Goal: Task Accomplishment & Management: Use online tool/utility

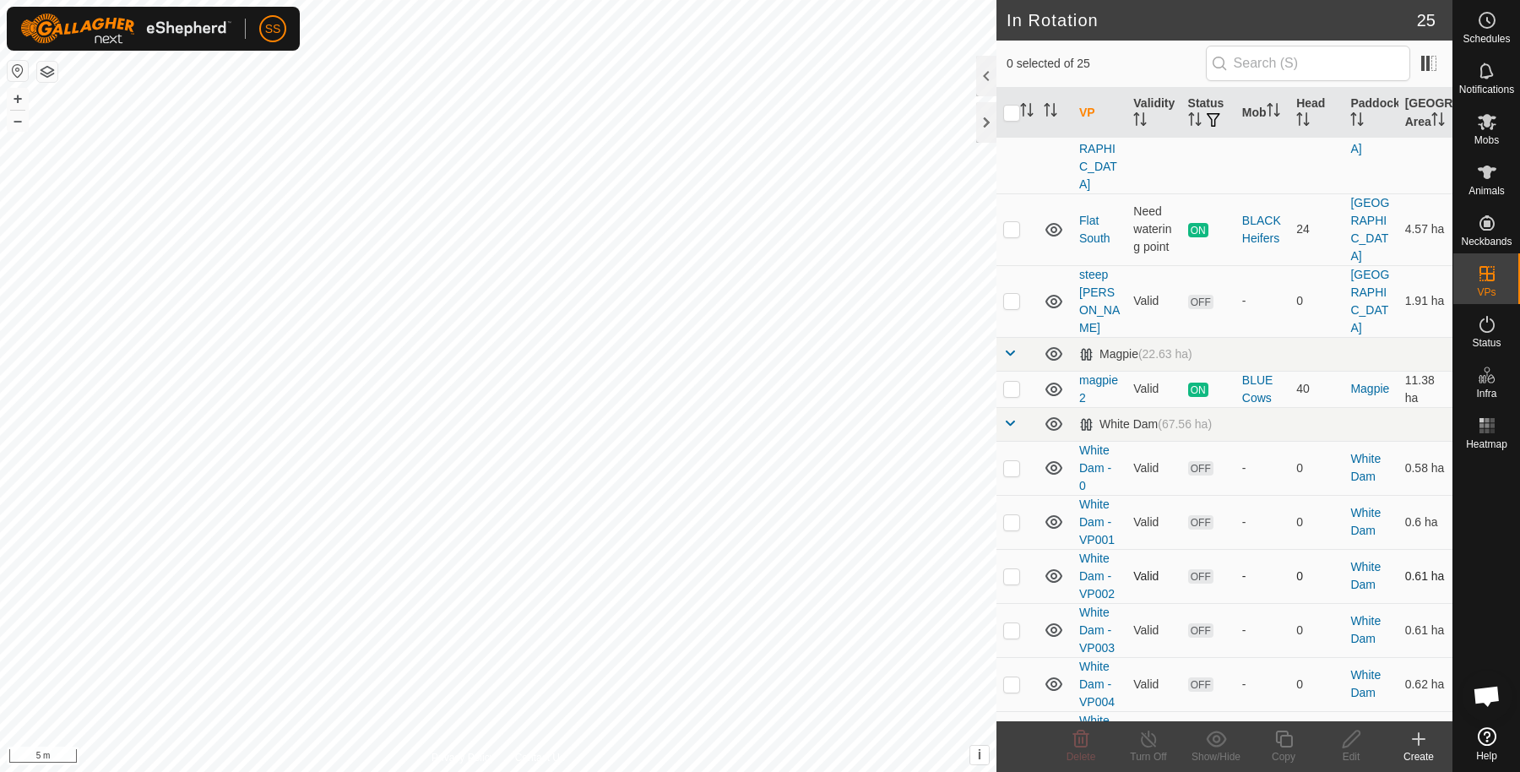
scroll to position [753, 0]
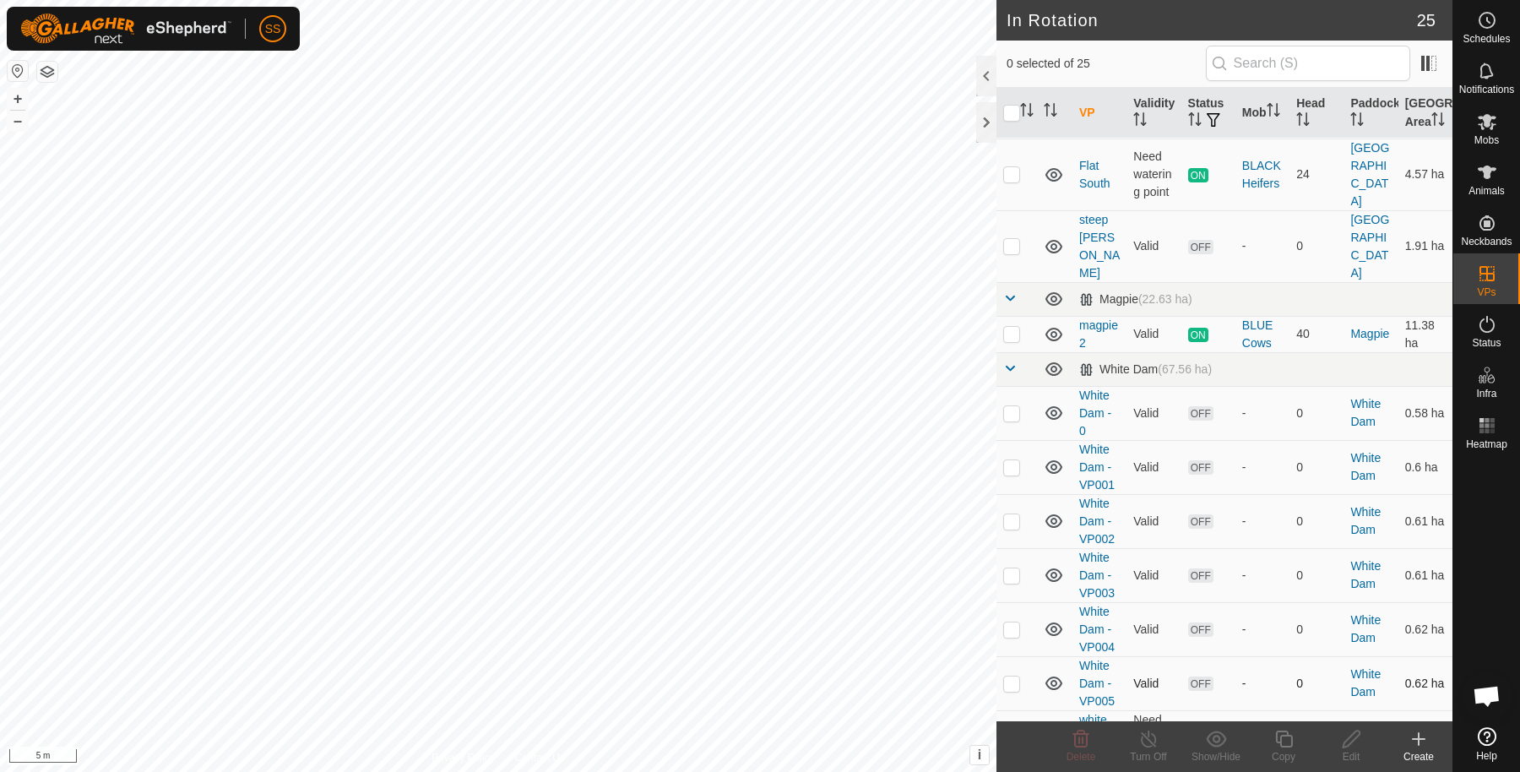
click at [1016, 677] on p-checkbox at bounding box center [1011, 684] width 17 height 14
checkbox input "true"
click at [1289, 744] on icon at bounding box center [1284, 739] width 21 height 20
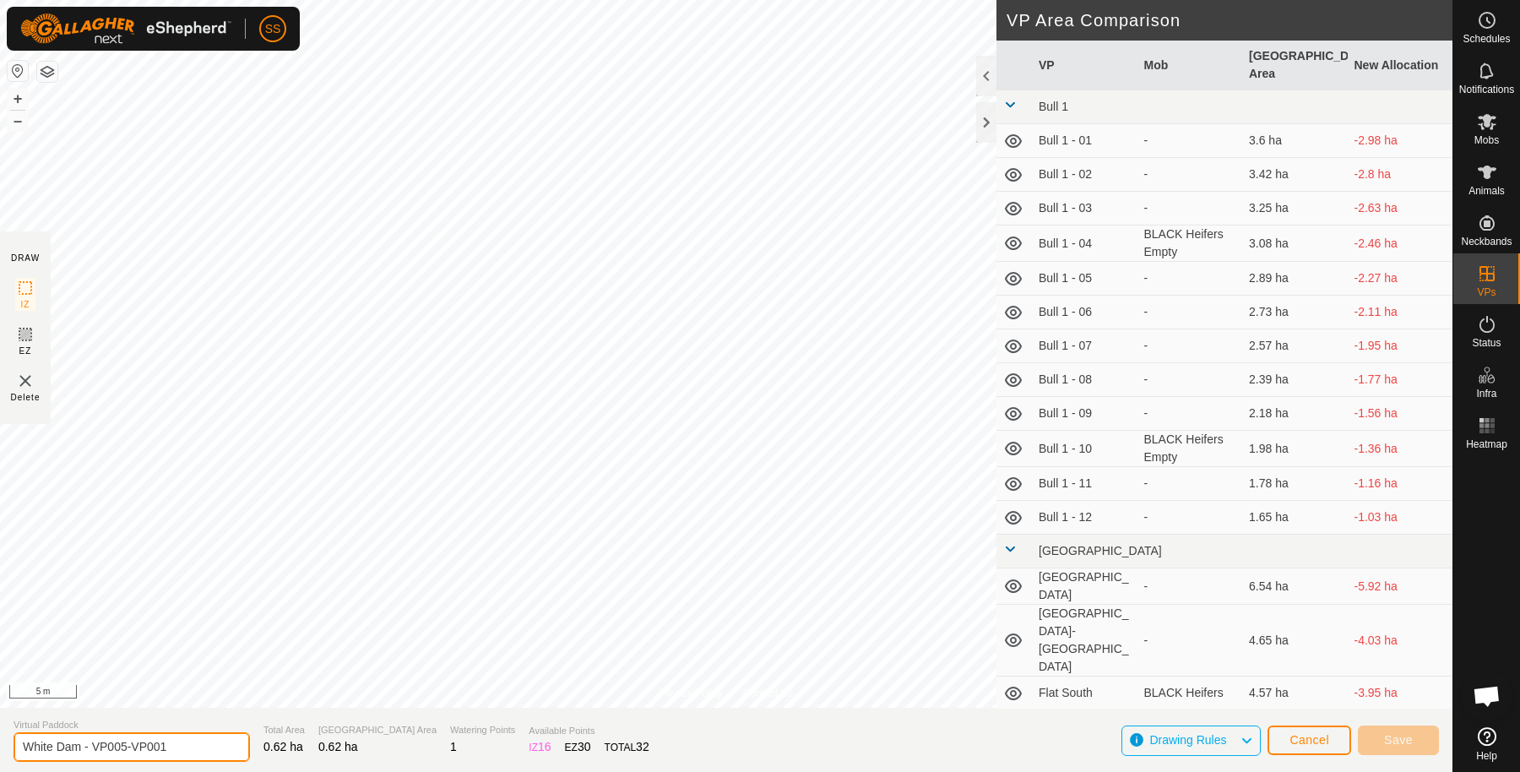
click at [198, 753] on input "White Dam - VP005-VP001" at bounding box center [132, 747] width 236 height 30
type input "White Dam - VP006"
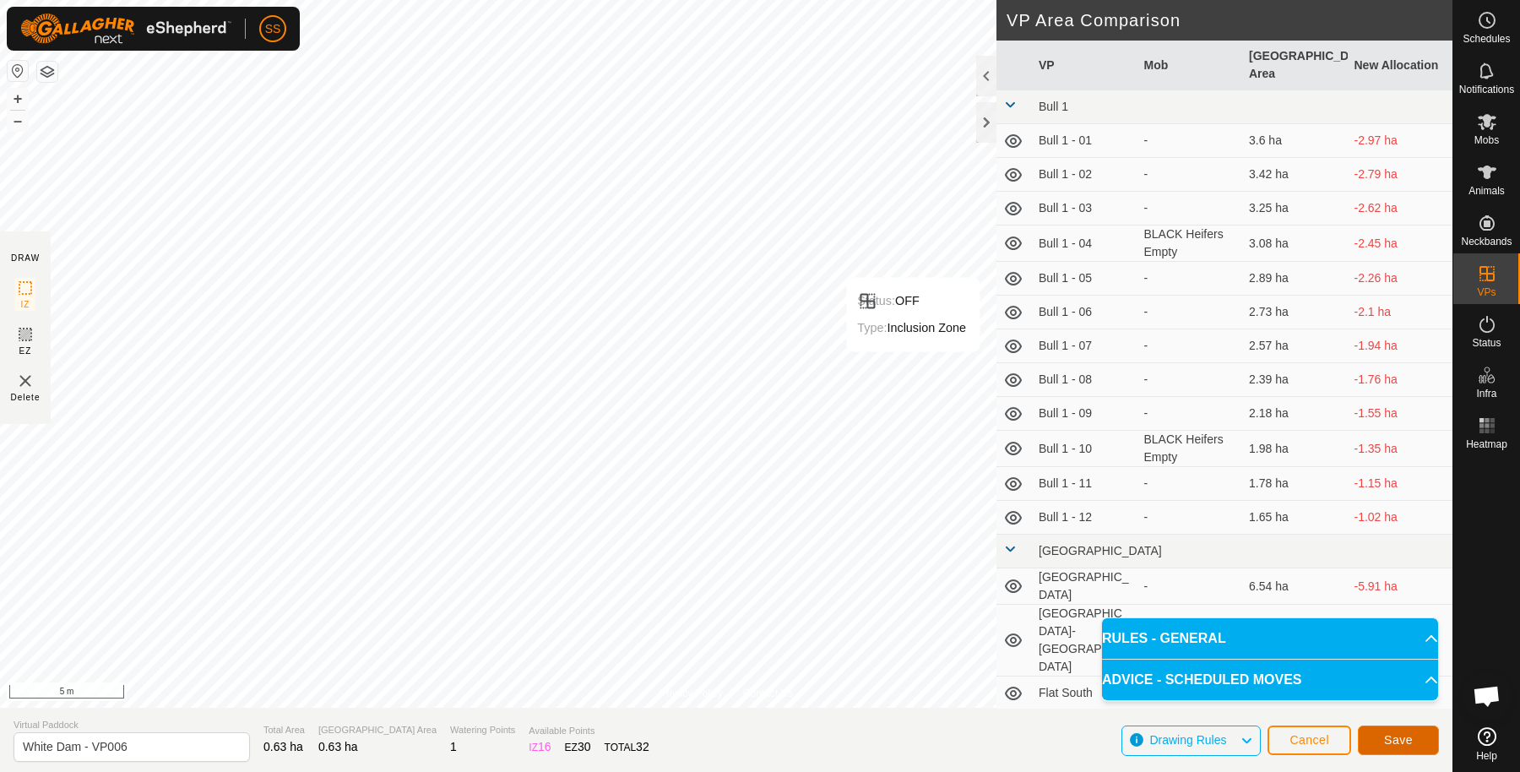
click at [1373, 747] on button "Save" at bounding box center [1398, 741] width 81 height 30
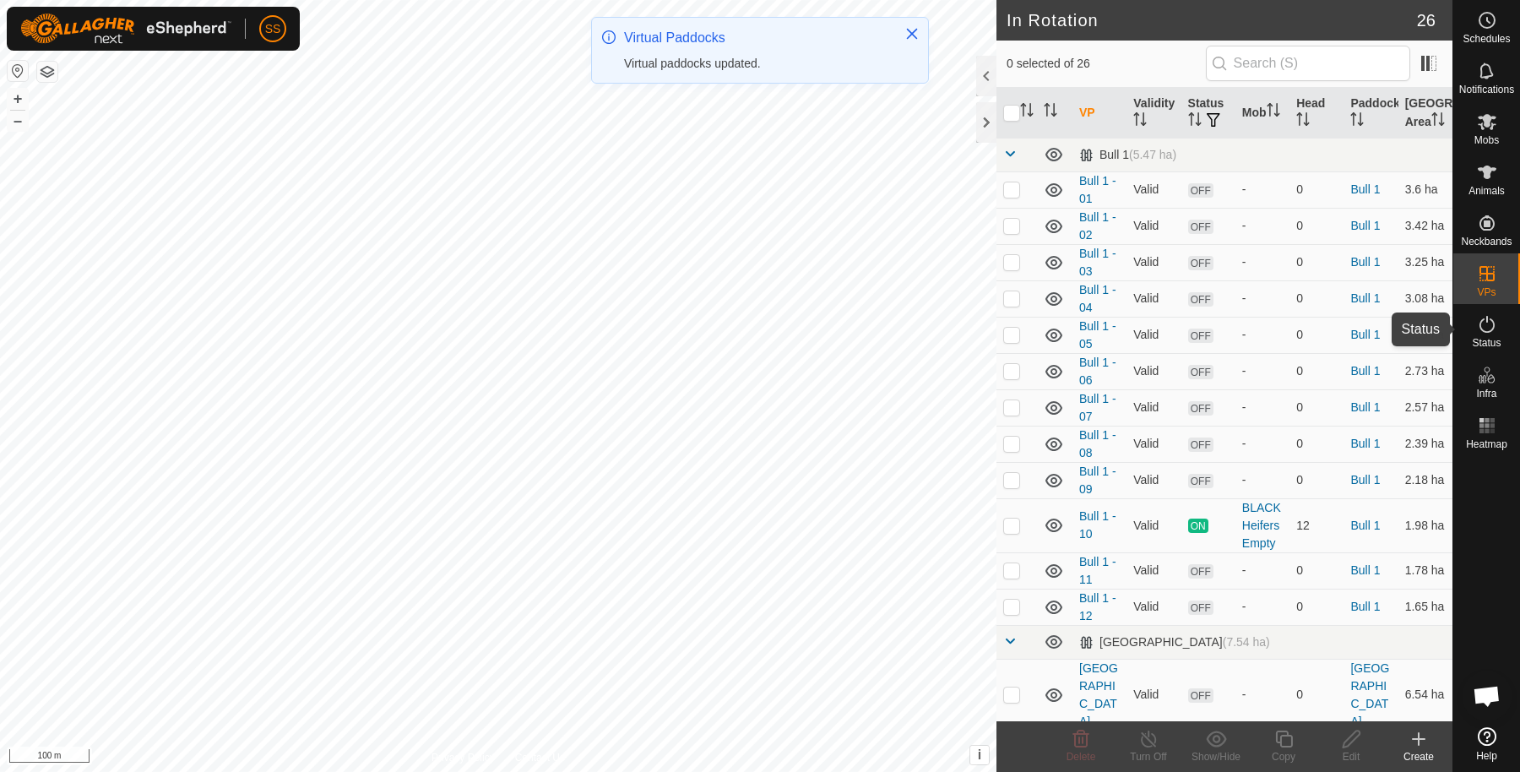
click at [1479, 332] on icon at bounding box center [1487, 324] width 20 height 20
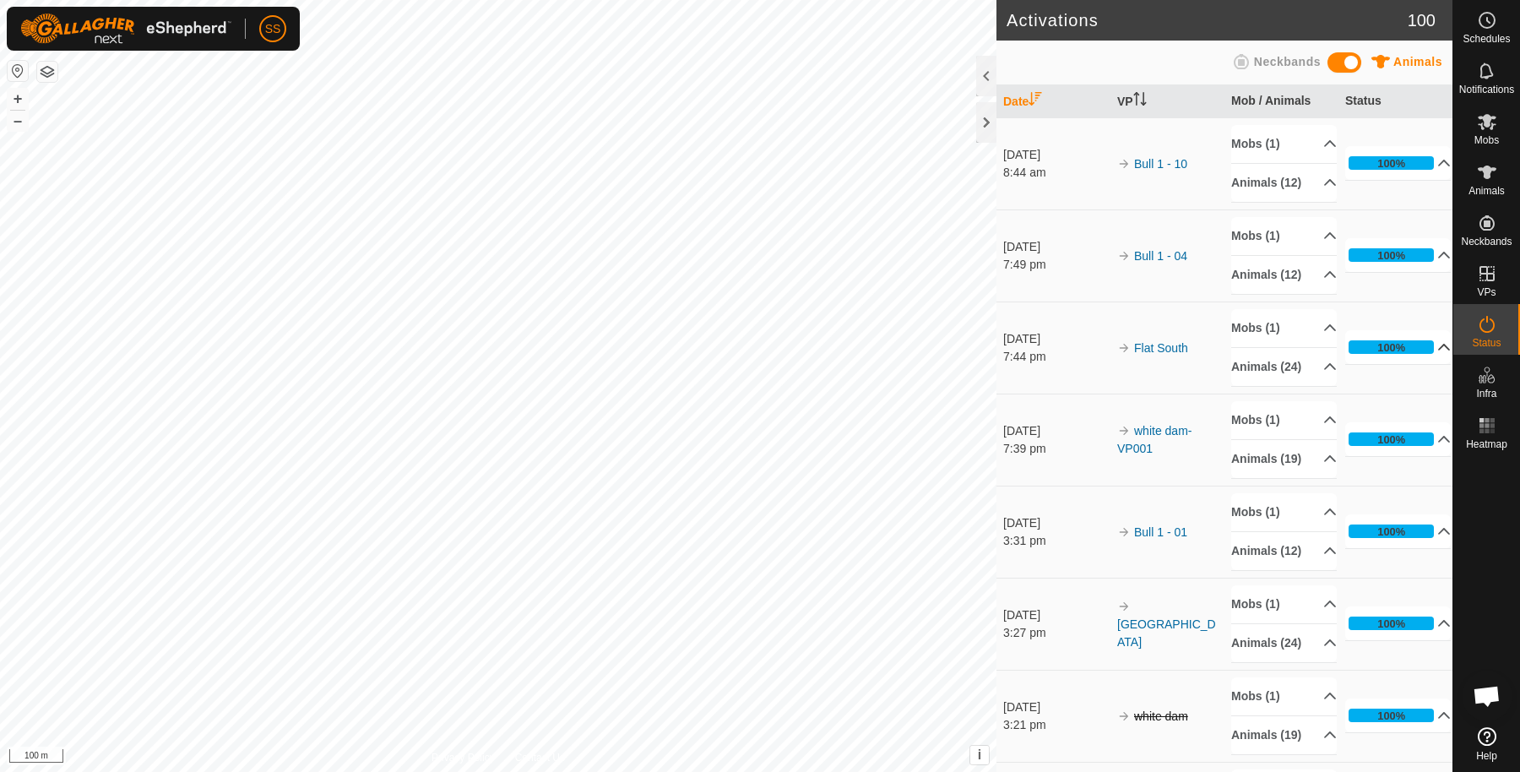
click at [1381, 364] on p-accordion-header "100%" at bounding box center [1398, 347] width 106 height 34
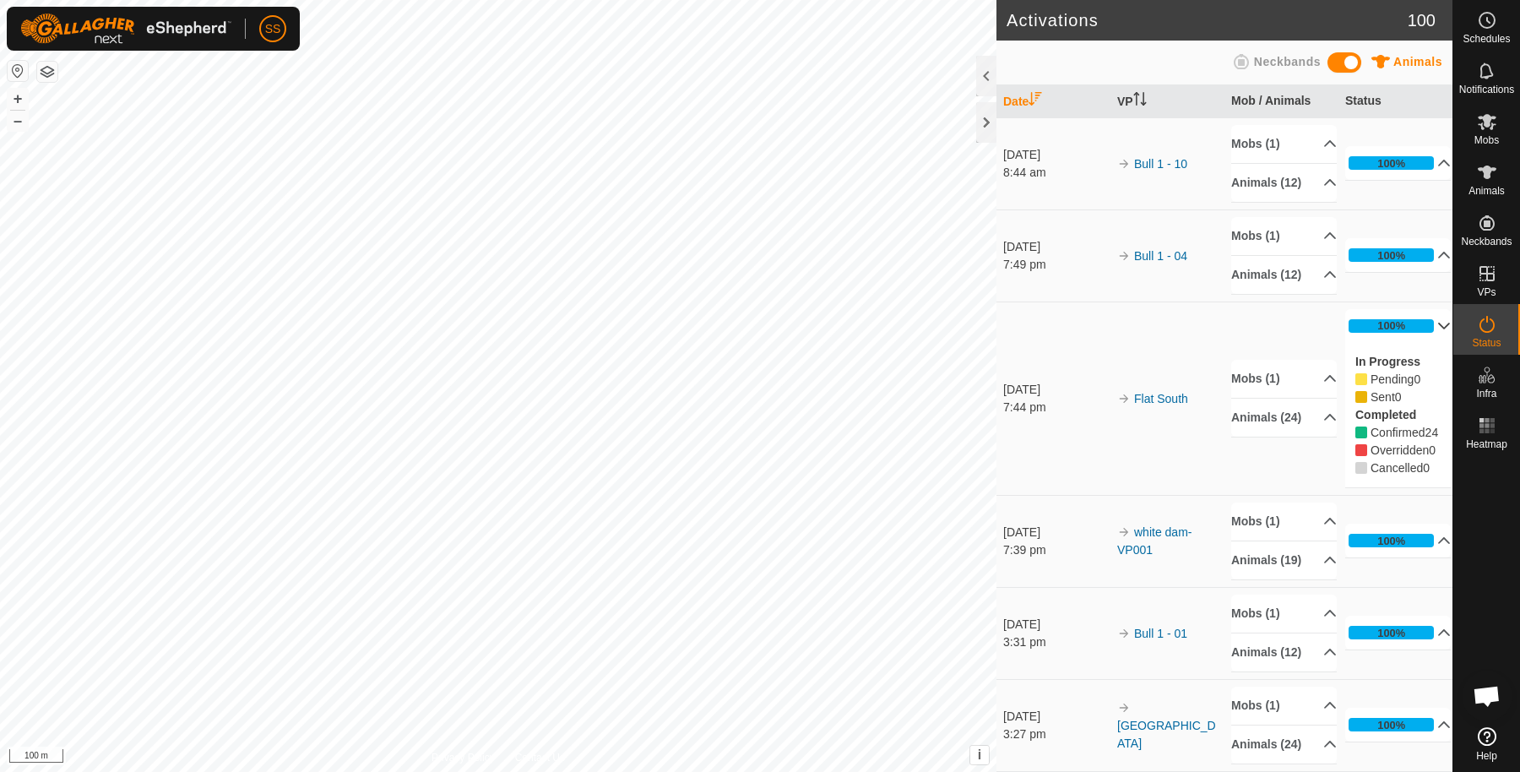
click at [1381, 343] on p-accordion-header "100%" at bounding box center [1398, 326] width 106 height 34
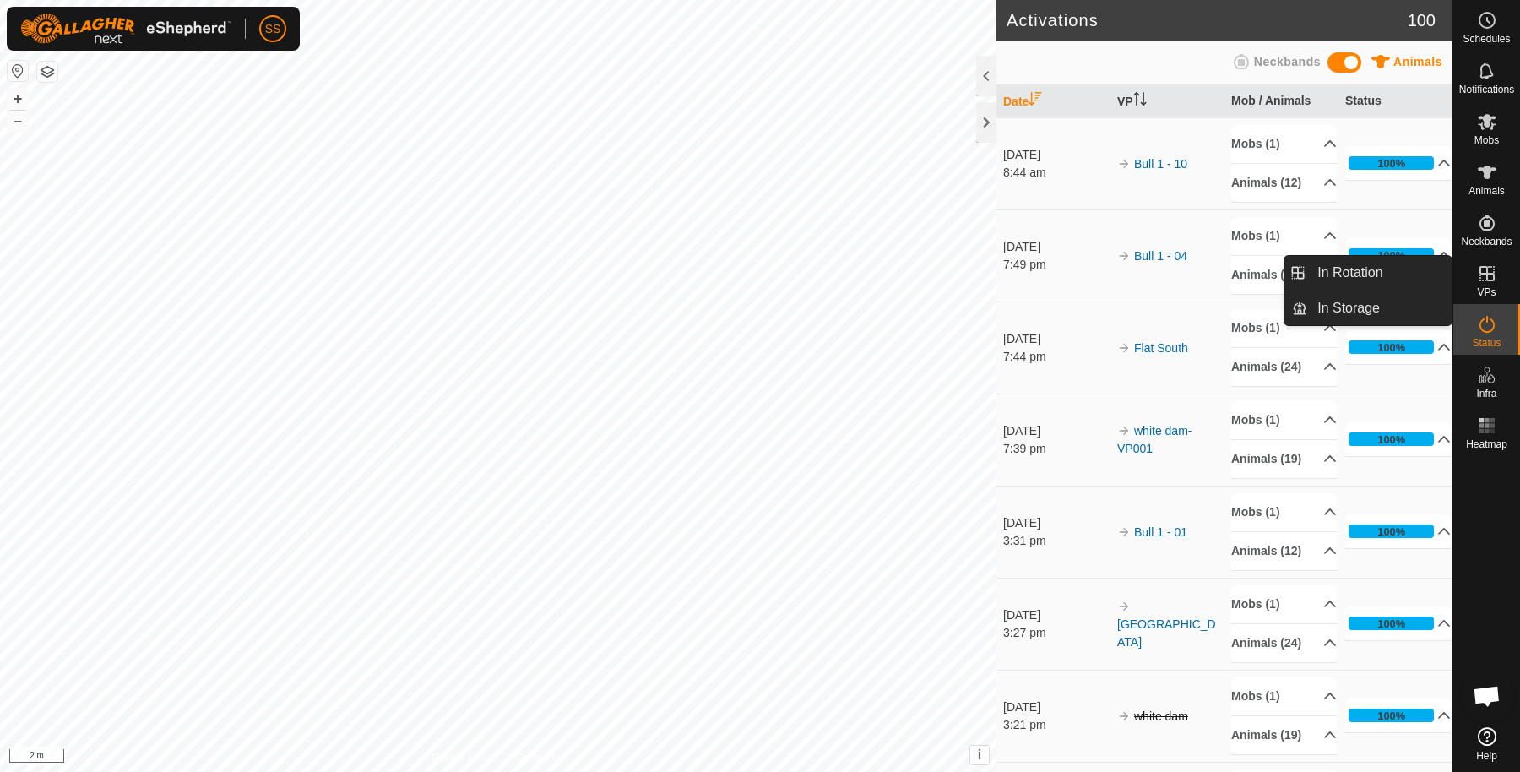
drag, startPoint x: 1457, startPoint y: 269, endPoint x: 1503, endPoint y: 275, distance: 46.0
click at [1422, 283] on link "In Rotation" at bounding box center [1379, 273] width 144 height 34
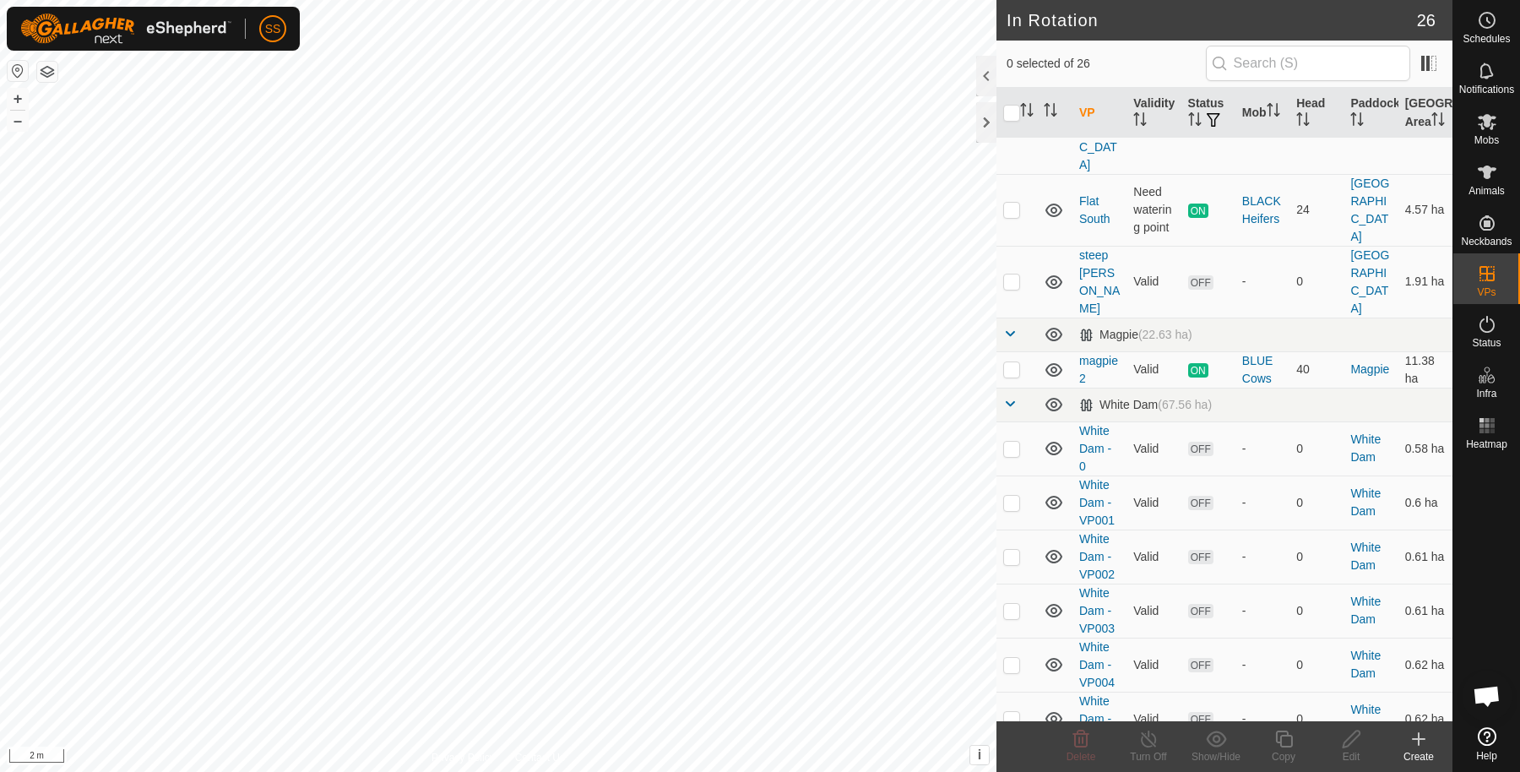
scroll to position [771, 0]
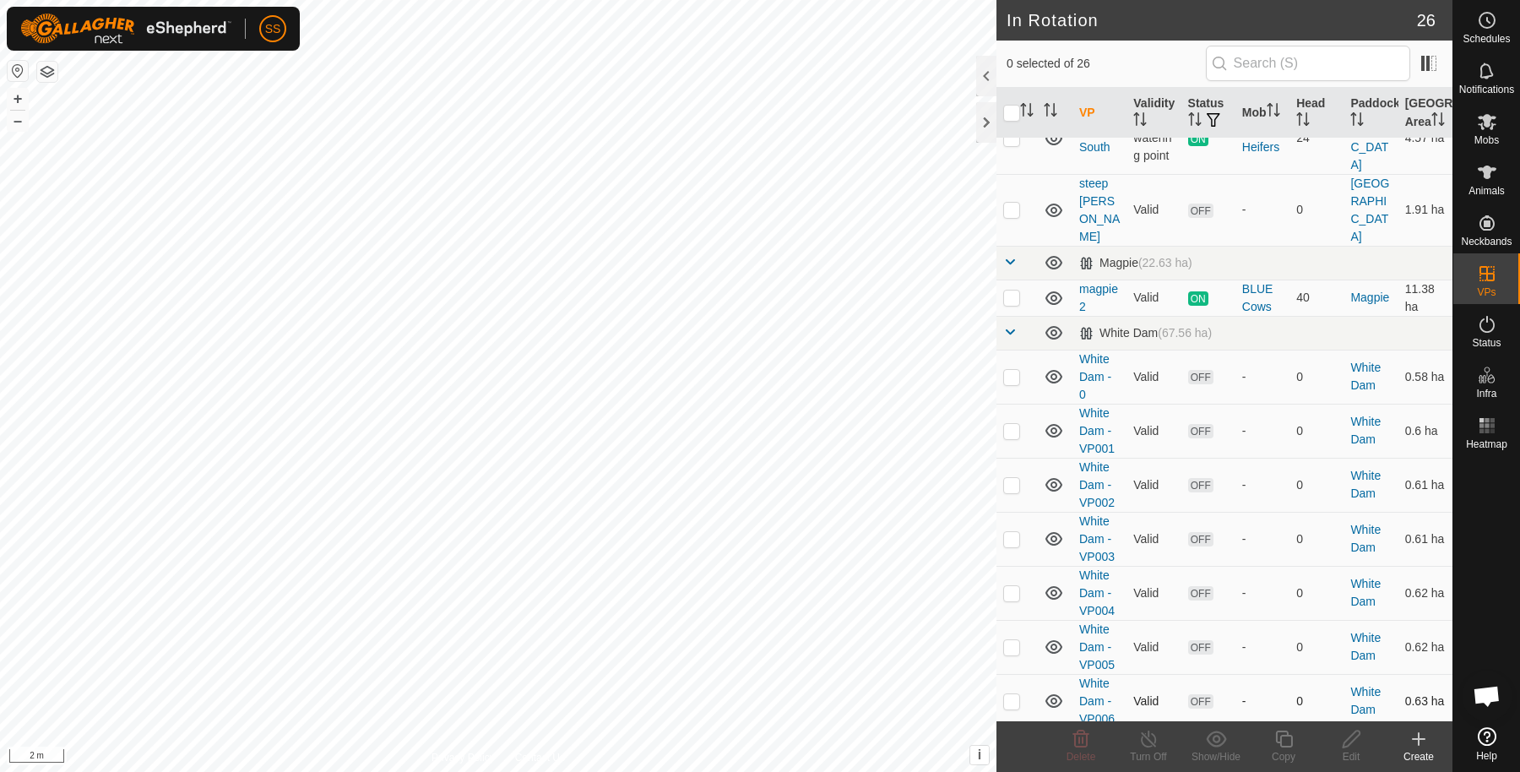
click at [1013, 694] on p-checkbox at bounding box center [1011, 701] width 17 height 14
checkbox input "true"
click at [1291, 730] on copy-svg-icon at bounding box center [1284, 739] width 68 height 20
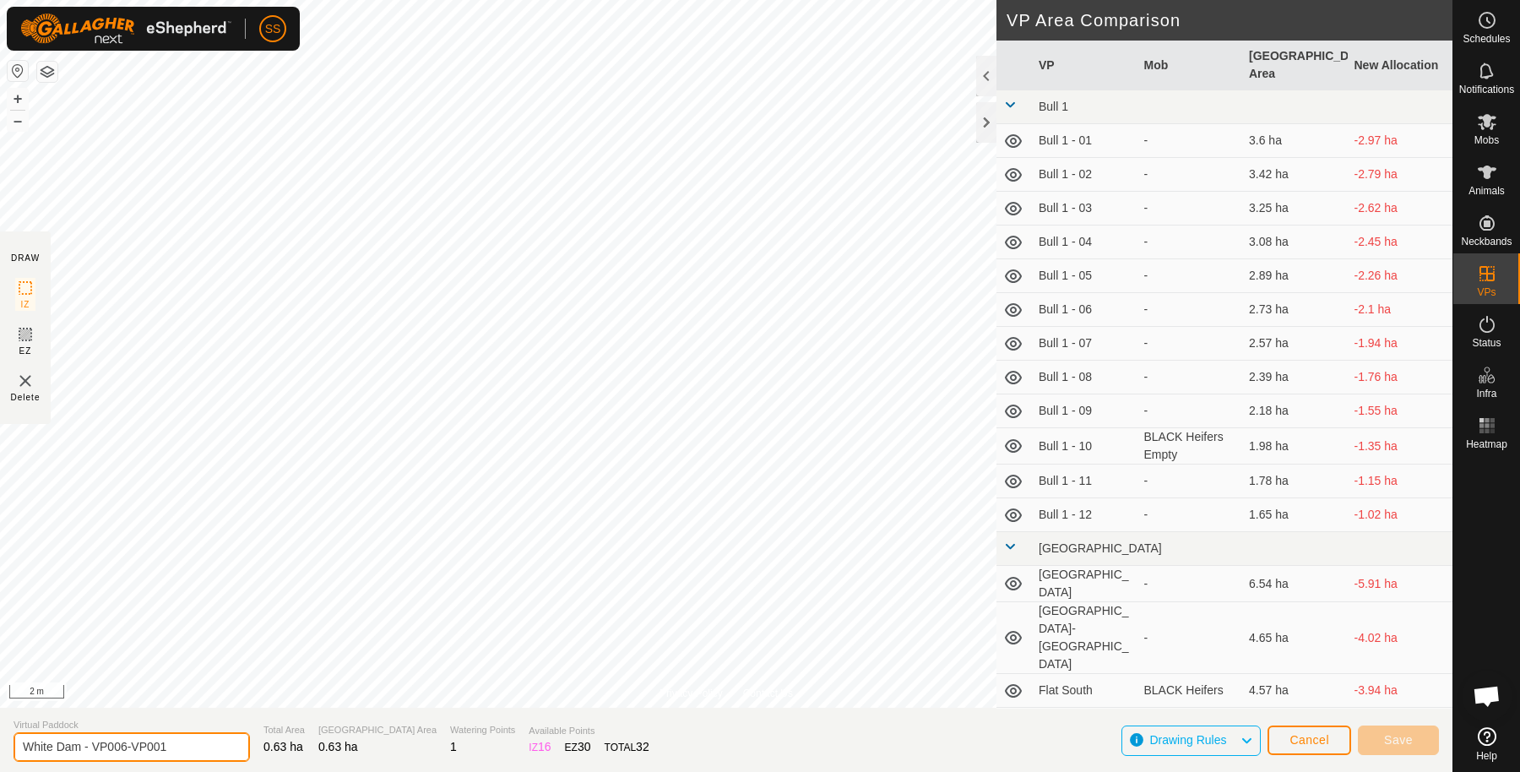
click at [182, 743] on input "White Dam - VP006-VP001" at bounding box center [132, 747] width 236 height 30
type input "White Dam - VP007"
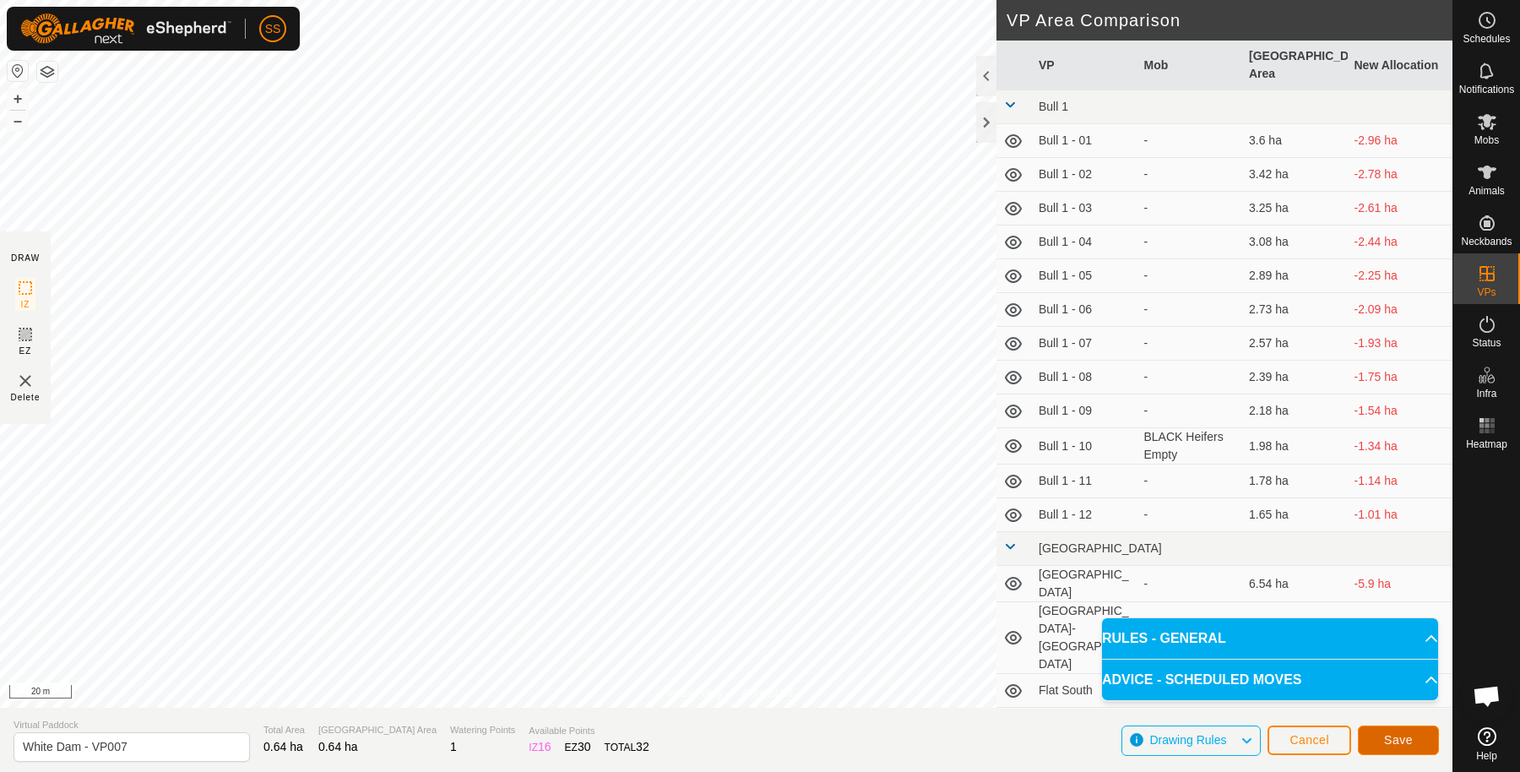
click at [1386, 733] on span "Save" at bounding box center [1398, 740] width 29 height 14
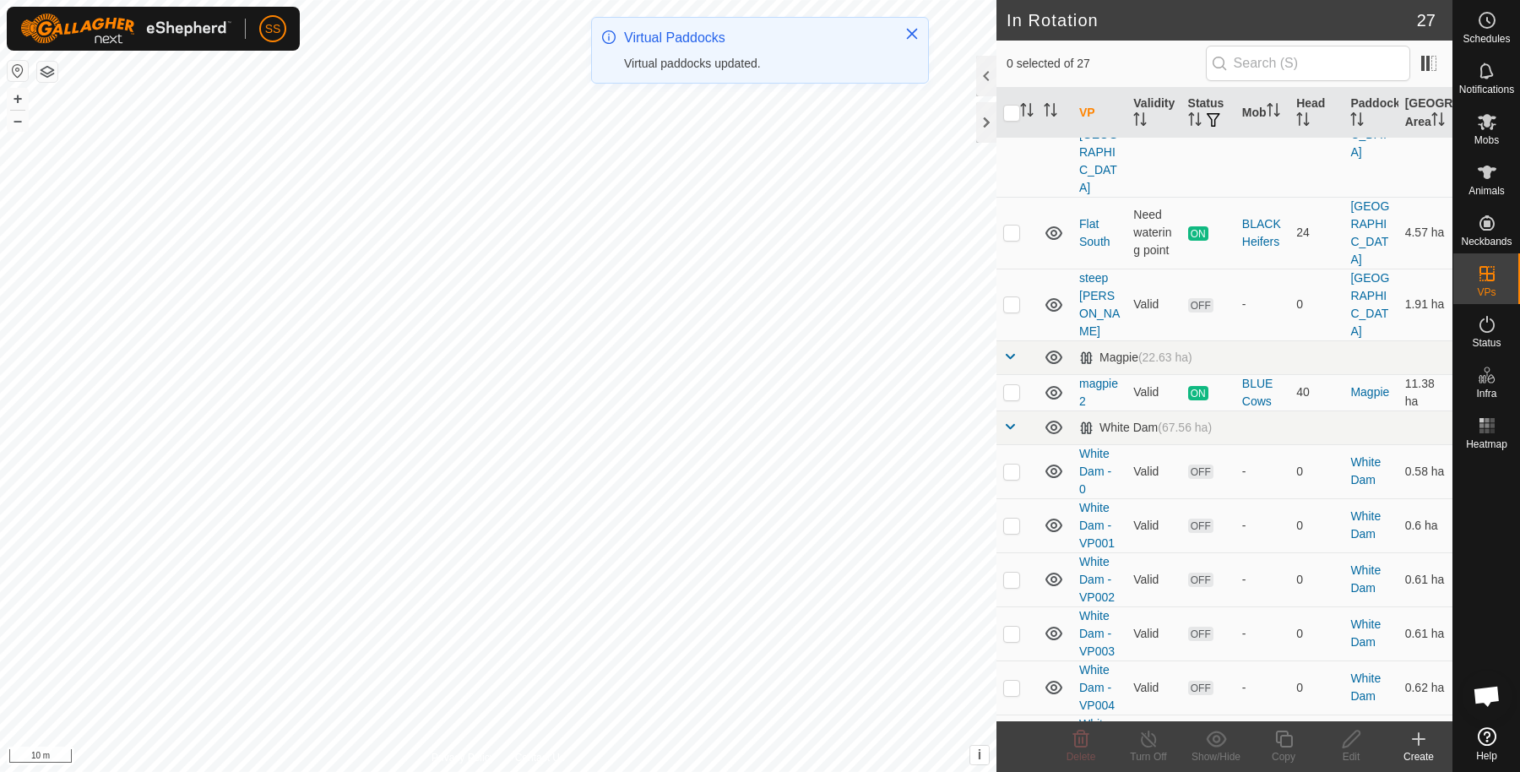
scroll to position [824, 0]
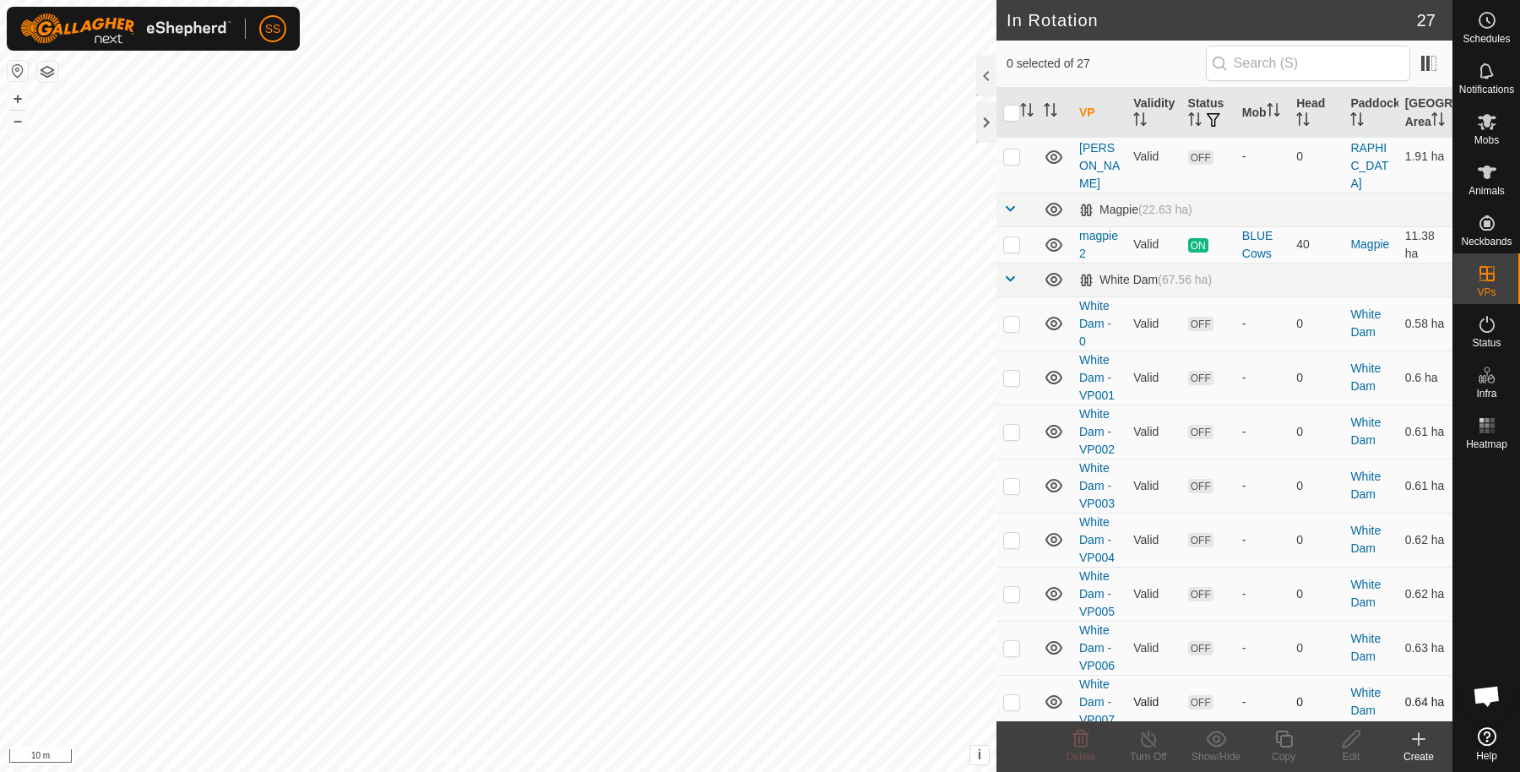
click at [1008, 695] on p-checkbox at bounding box center [1011, 702] width 17 height 14
checkbox input "true"
click at [1277, 736] on icon at bounding box center [1284, 739] width 21 height 20
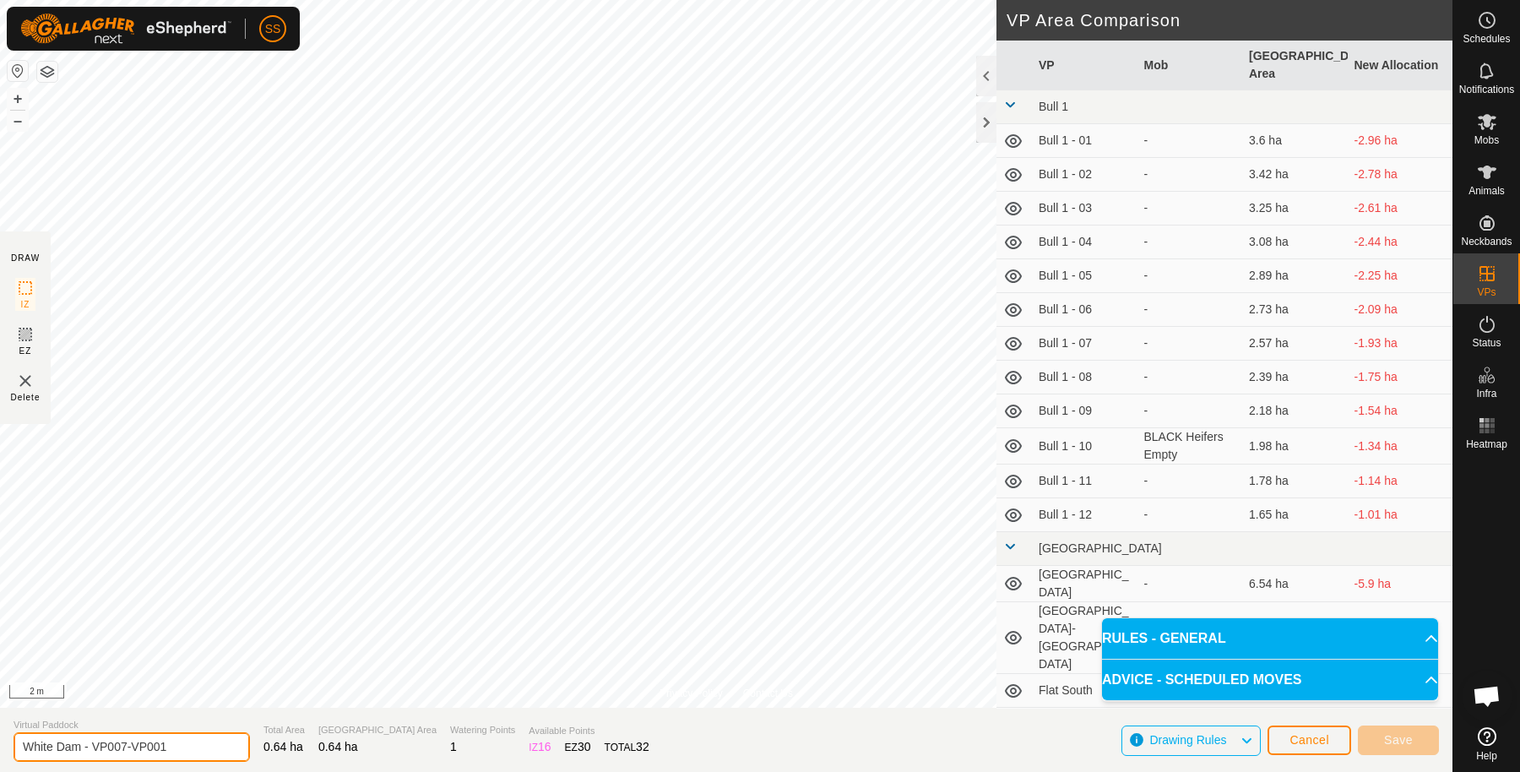
click at [216, 739] on input "White Dam - VP007-VP001" at bounding box center [132, 747] width 236 height 30
type input "White Dam - VP008"
click at [1398, 747] on button "Save" at bounding box center [1398, 741] width 81 height 30
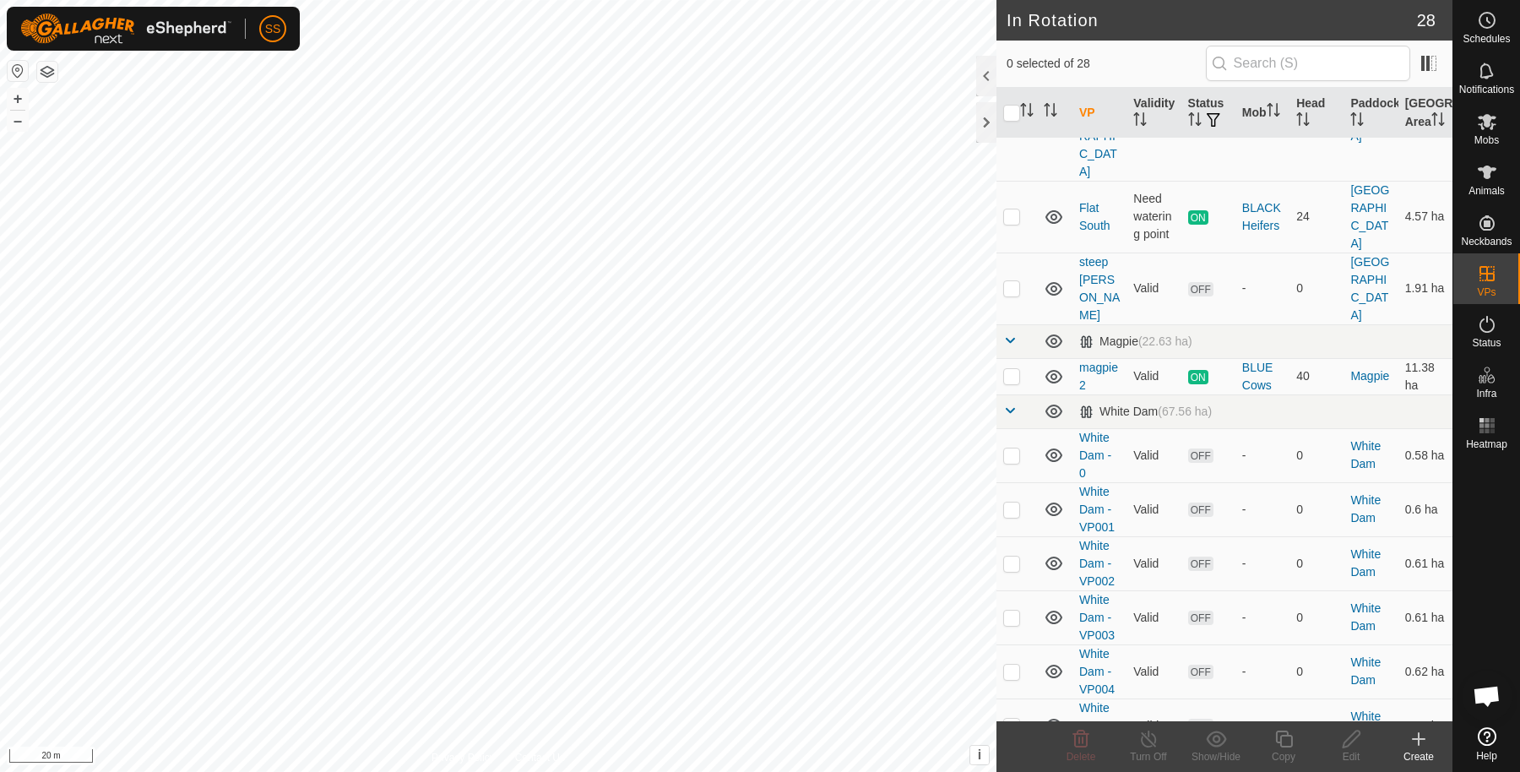
scroll to position [878, 0]
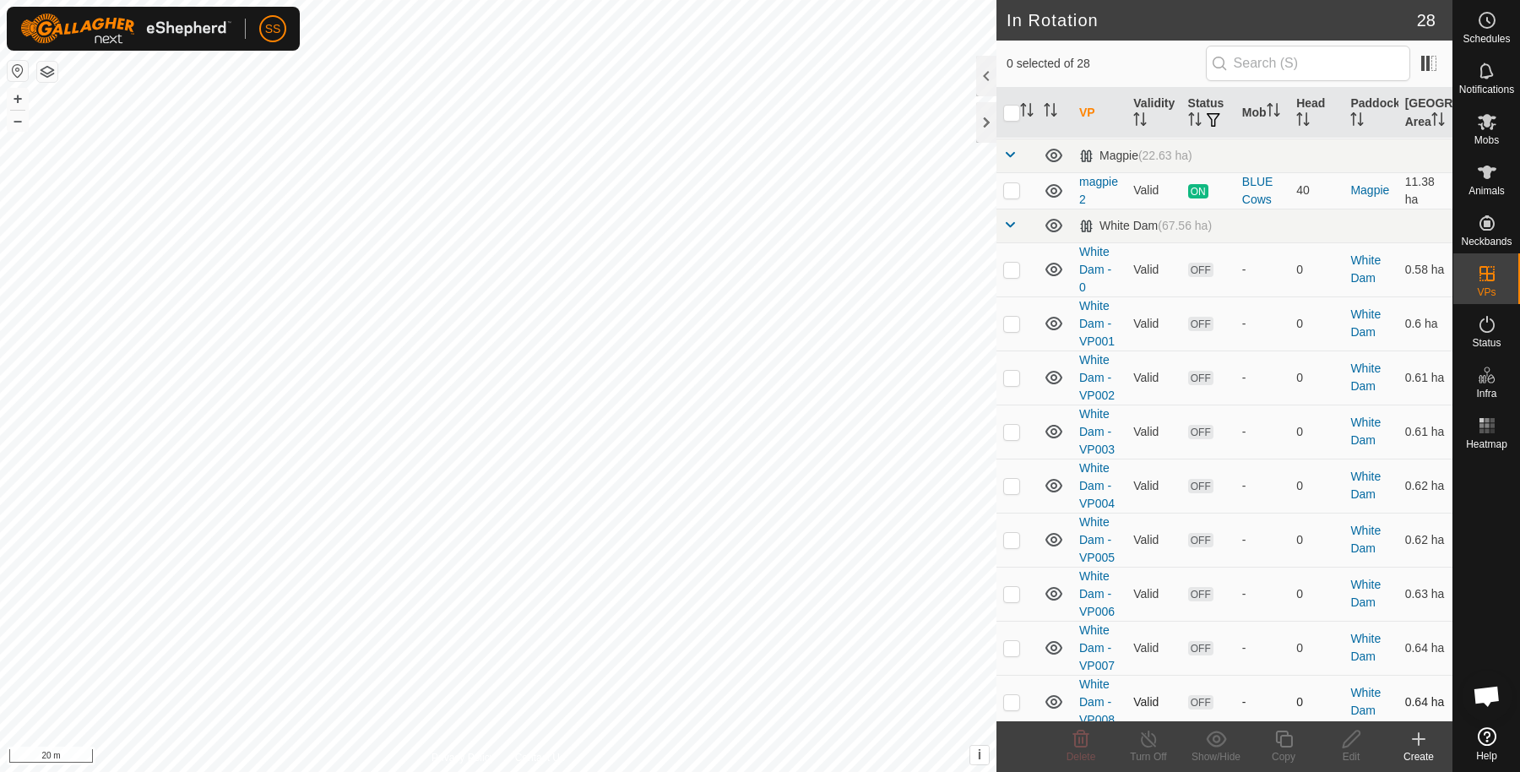
click at [1016, 695] on p-checkbox at bounding box center [1011, 702] width 17 height 14
checkbox input "true"
click at [1274, 739] on icon at bounding box center [1284, 739] width 21 height 20
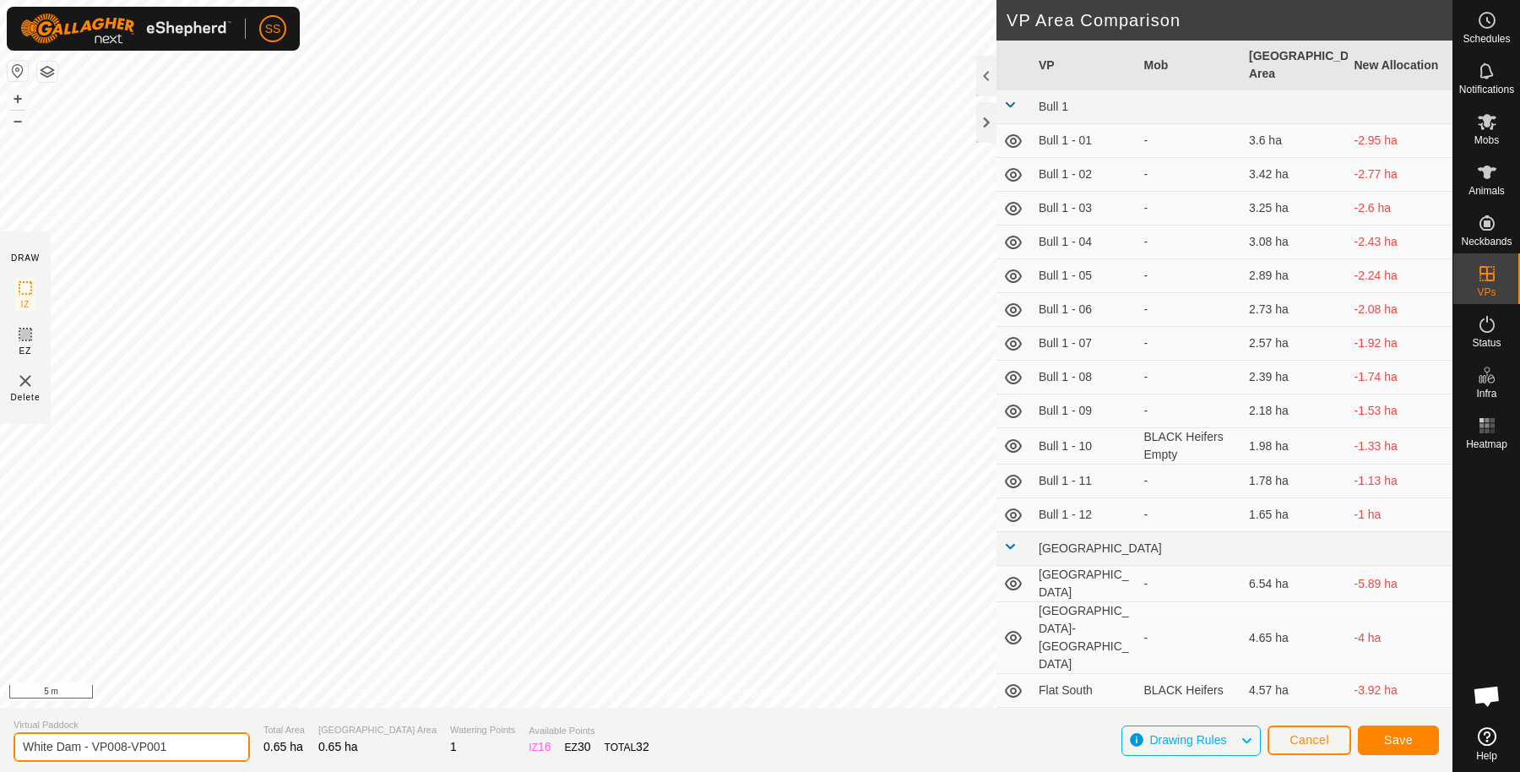
click at [196, 737] on input "White Dam - VP008-VP001" at bounding box center [132, 747] width 236 height 30
type input "White Dam - VP009"
click at [1420, 738] on button "Save" at bounding box center [1398, 741] width 81 height 30
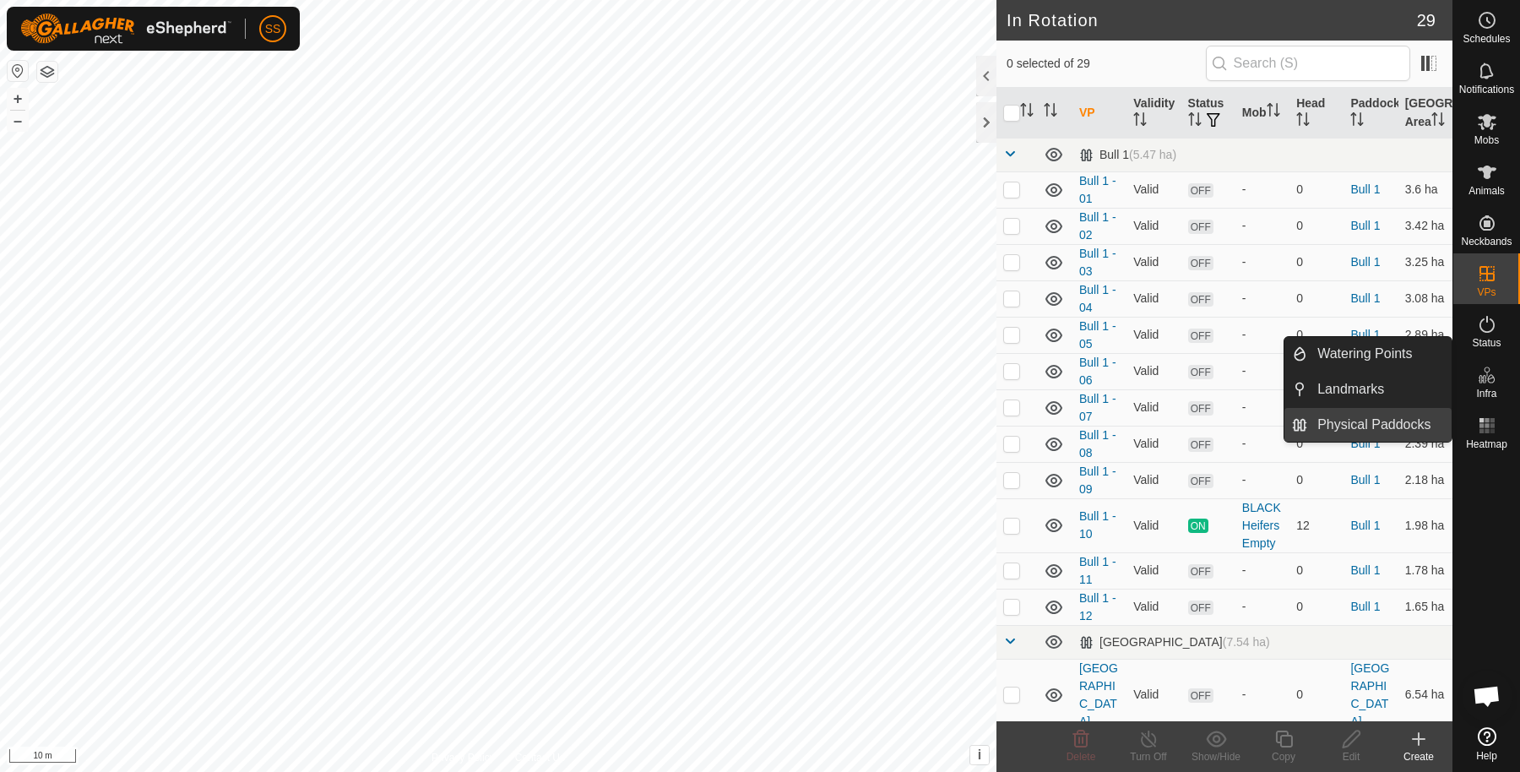
click at [1396, 420] on link "Physical Paddocks" at bounding box center [1379, 425] width 144 height 34
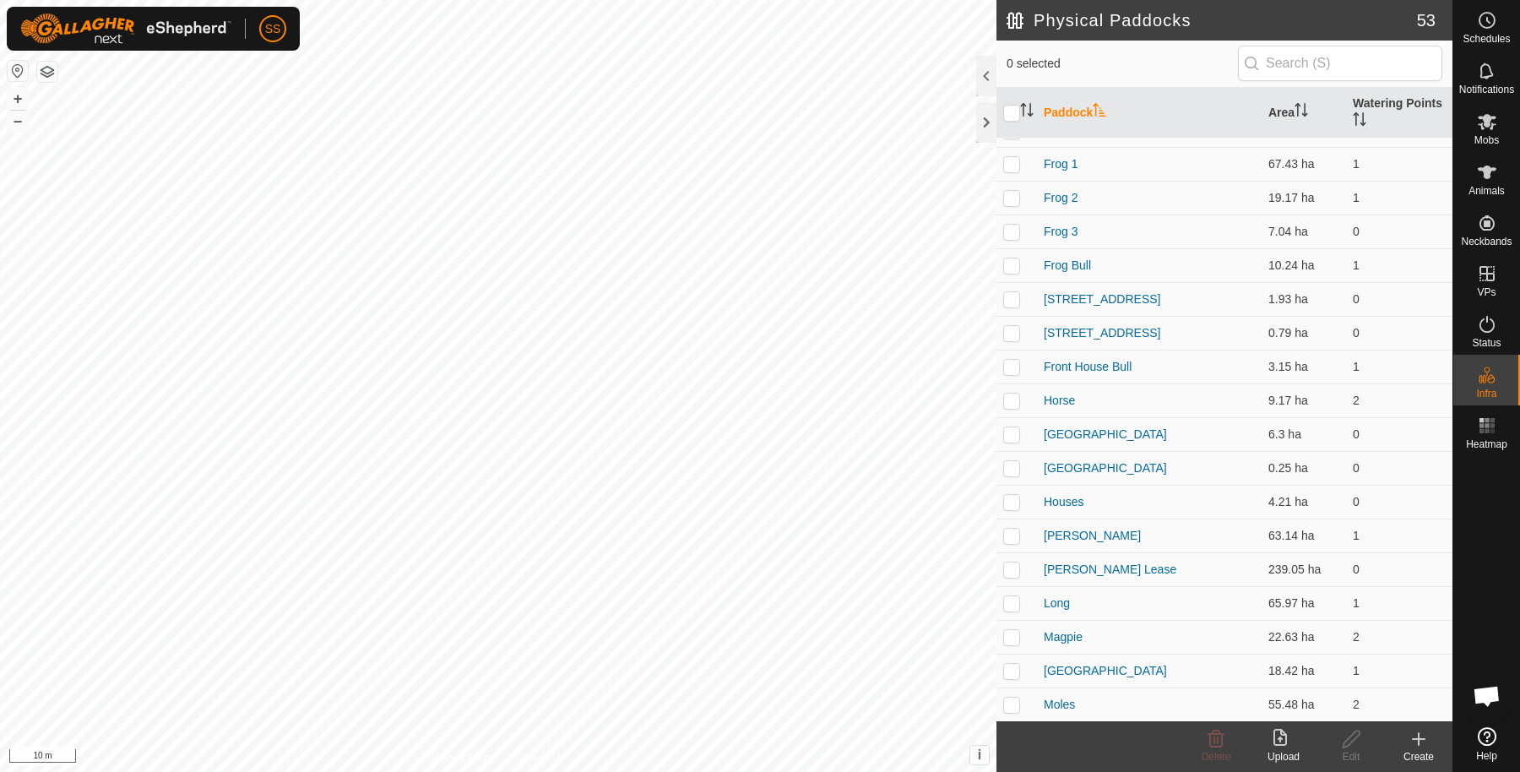
scroll to position [1206, 0]
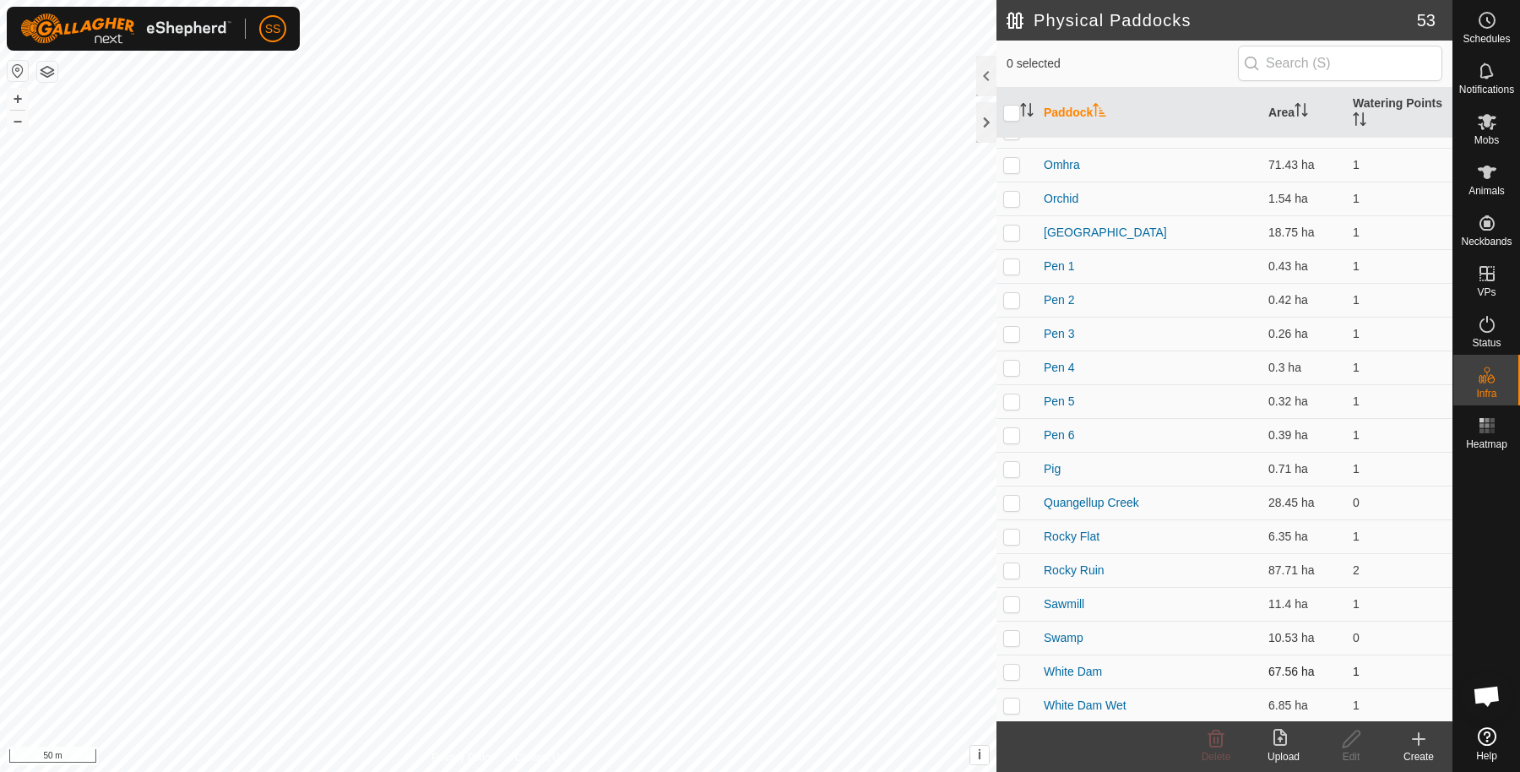
click at [1014, 675] on p-checkbox at bounding box center [1011, 672] width 17 height 14
click at [1008, 672] on p-checkbox at bounding box center [1011, 672] width 17 height 14
checkbox input "false"
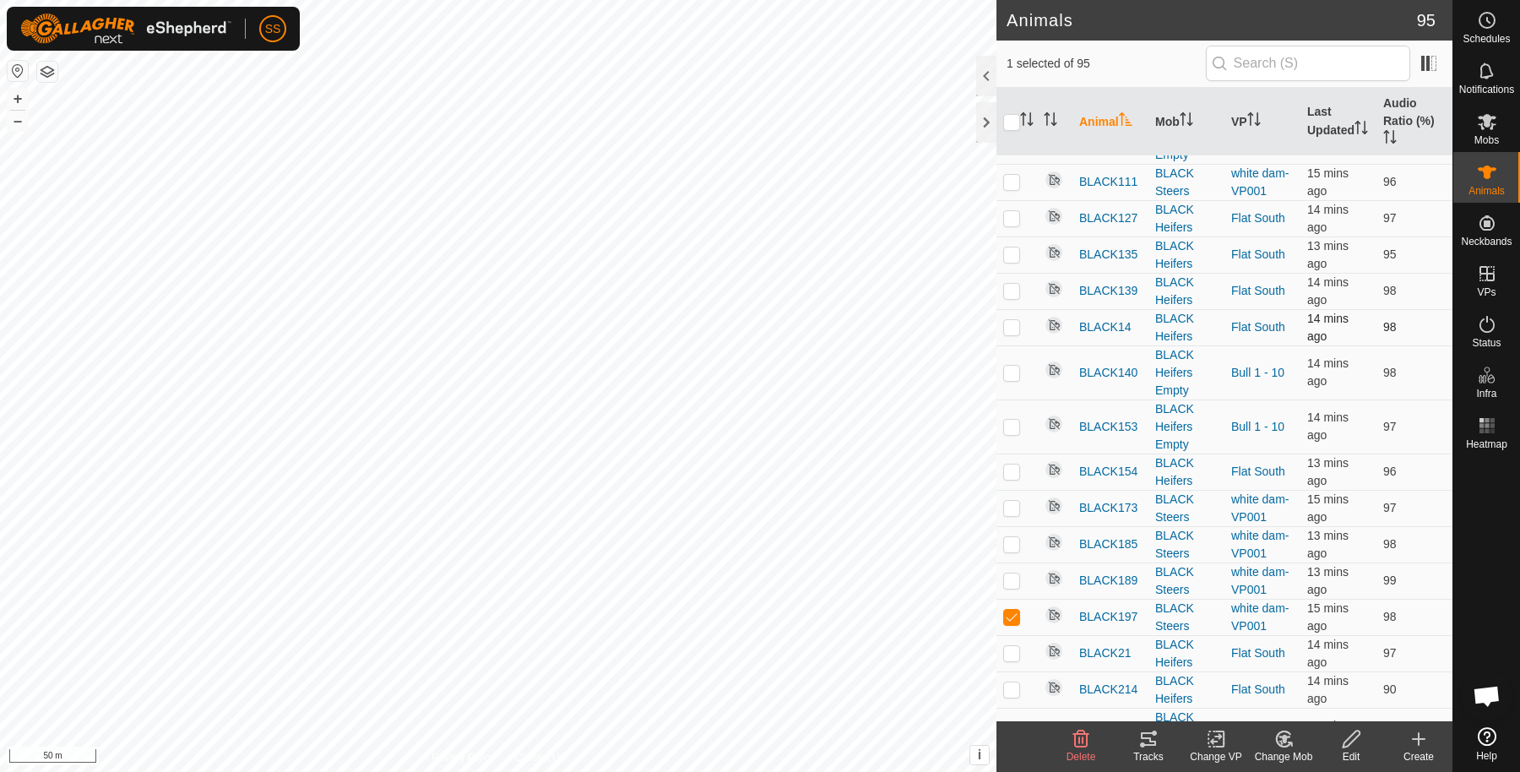
scroll to position [563, 0]
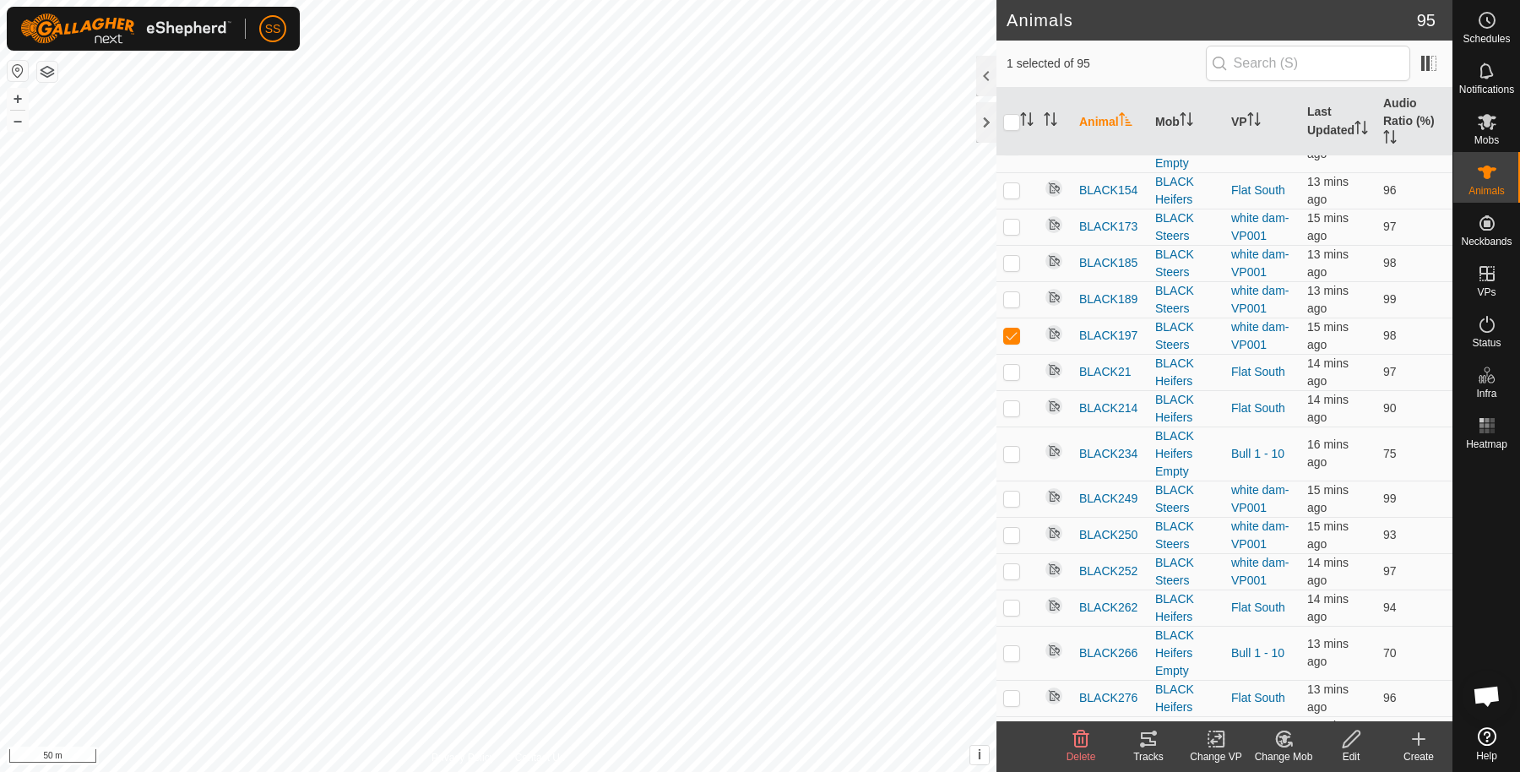
click at [1144, 743] on icon at bounding box center [1149, 739] width 20 height 20
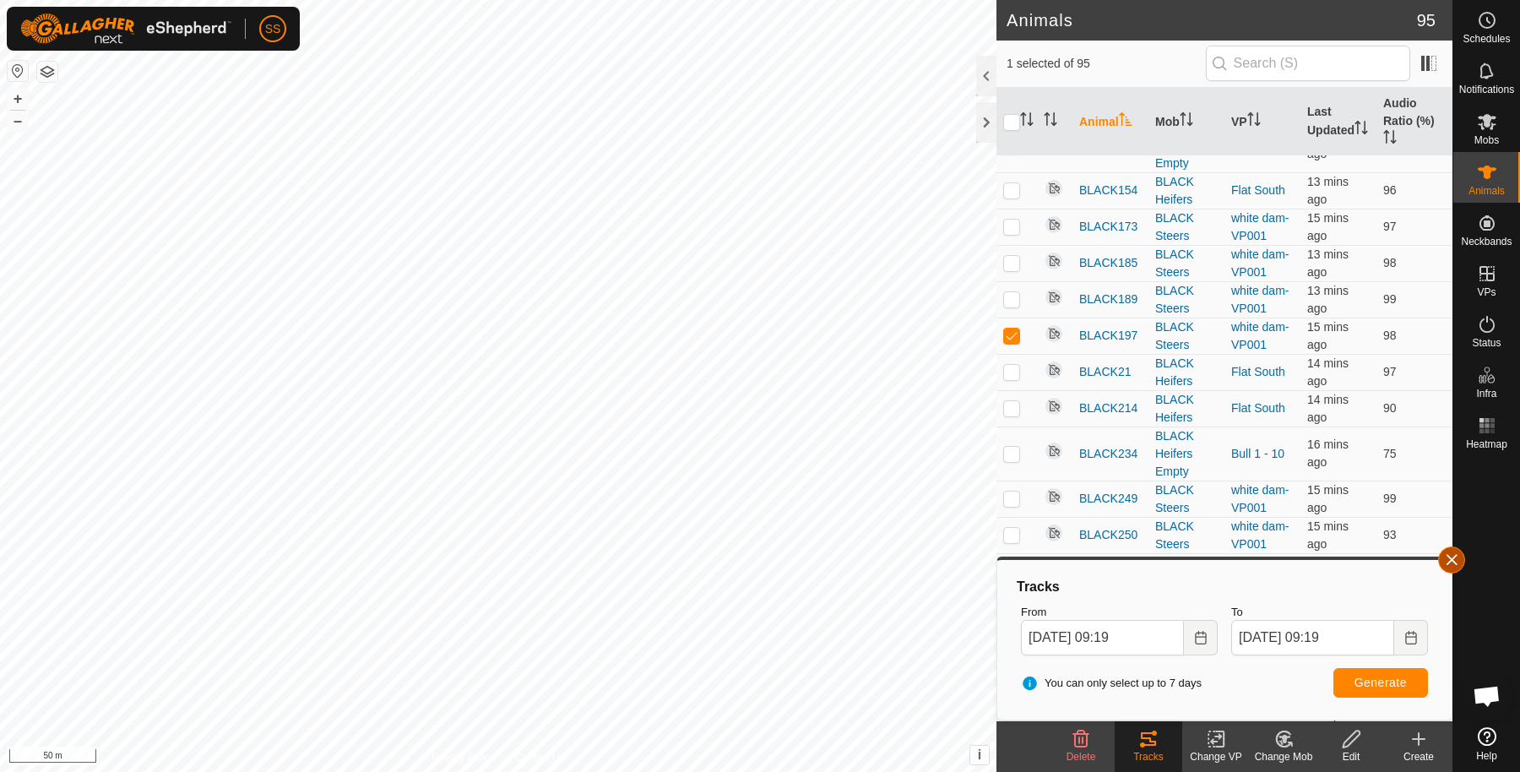
click at [1447, 554] on button "button" at bounding box center [1451, 559] width 27 height 27
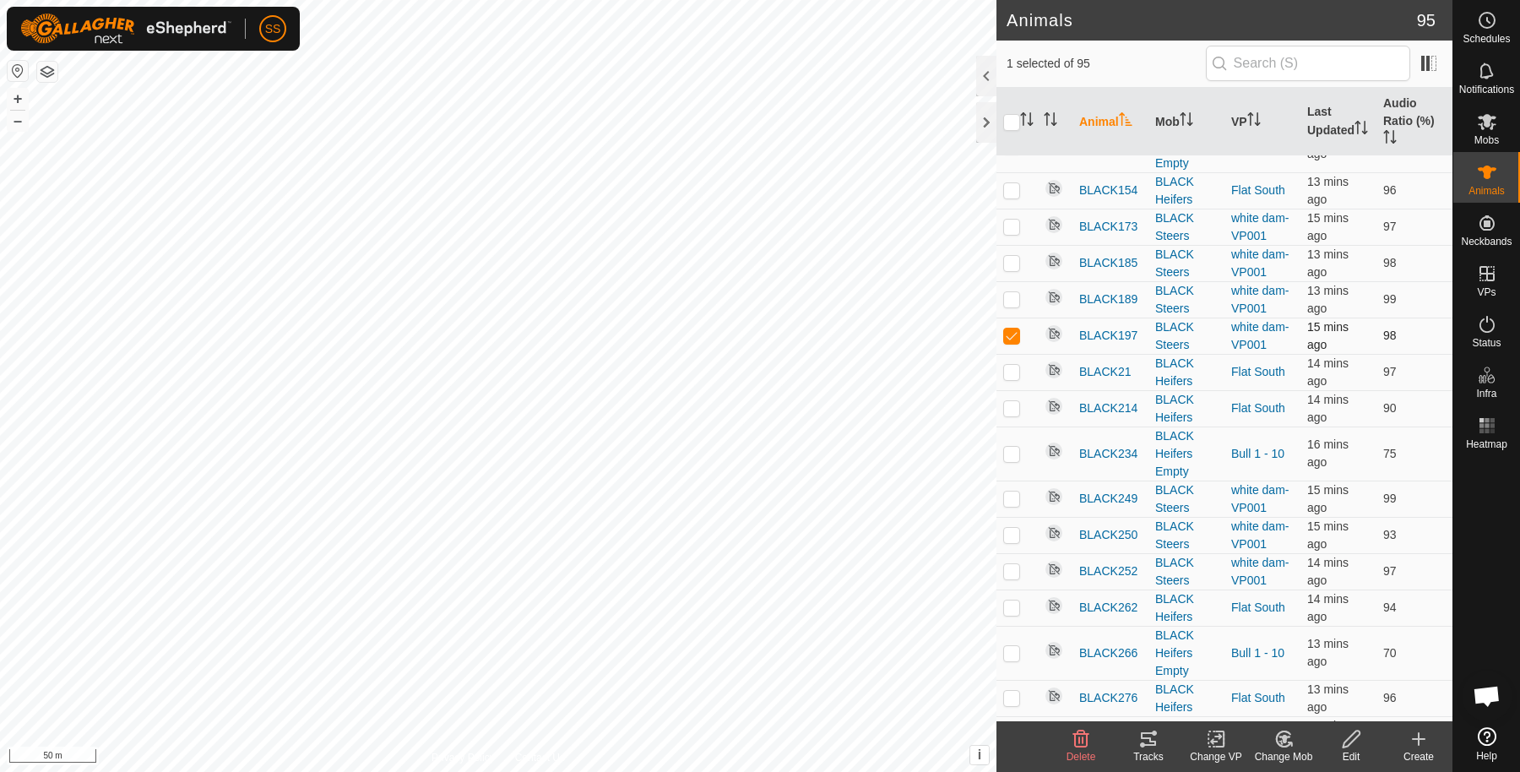
click at [1021, 330] on td at bounding box center [1017, 336] width 41 height 36
checkbox input "false"
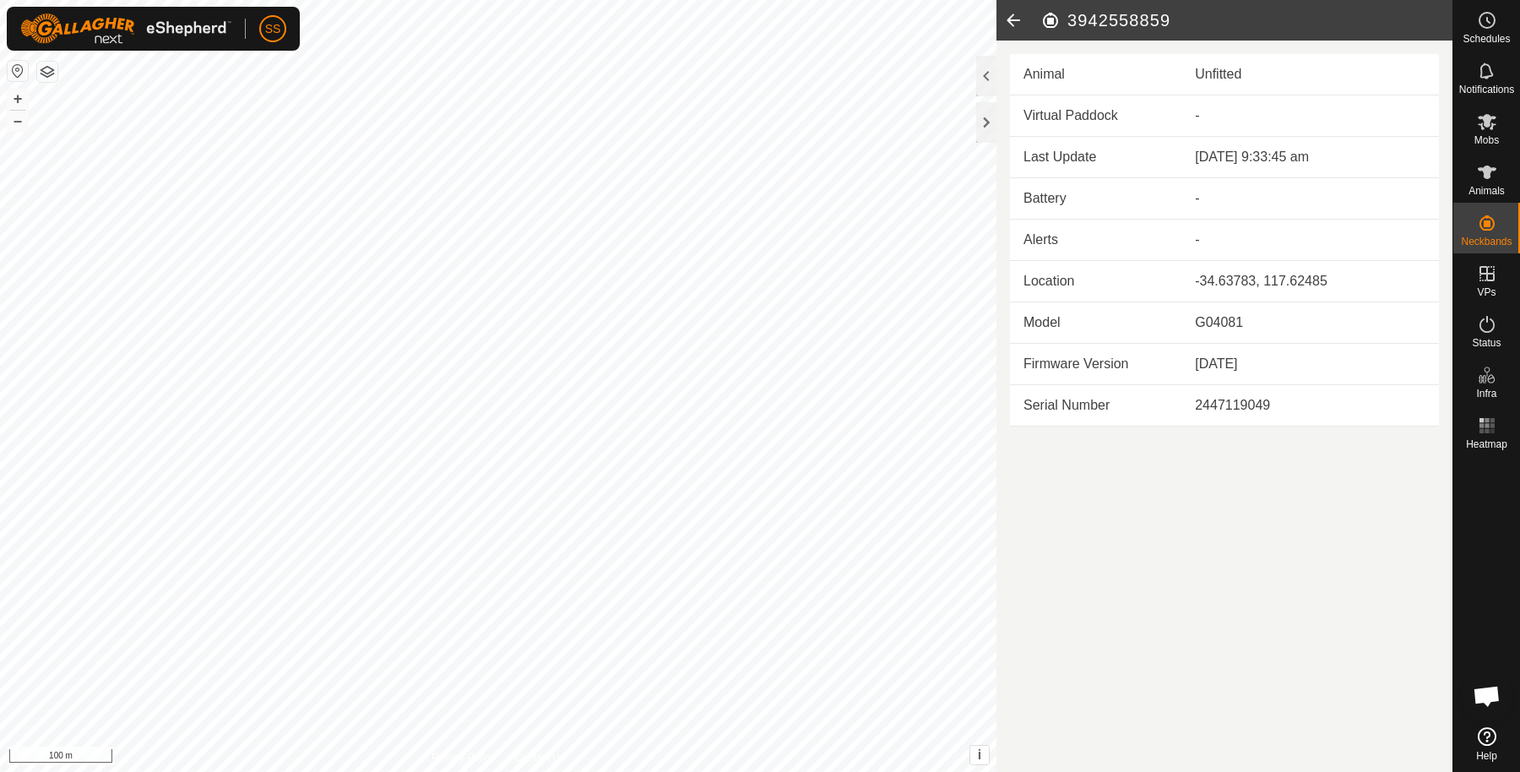
drag, startPoint x: 1212, startPoint y: 496, endPoint x: 1234, endPoint y: 553, distance: 61.5
click at [1234, 553] on article "3942558859 Animal Unfitted Virtual Paddock - Last Update 30 Aug 2025, 9:33:45 a…" at bounding box center [1225, 386] width 456 height 772
click at [1021, 27] on icon at bounding box center [1014, 20] width 34 height 41
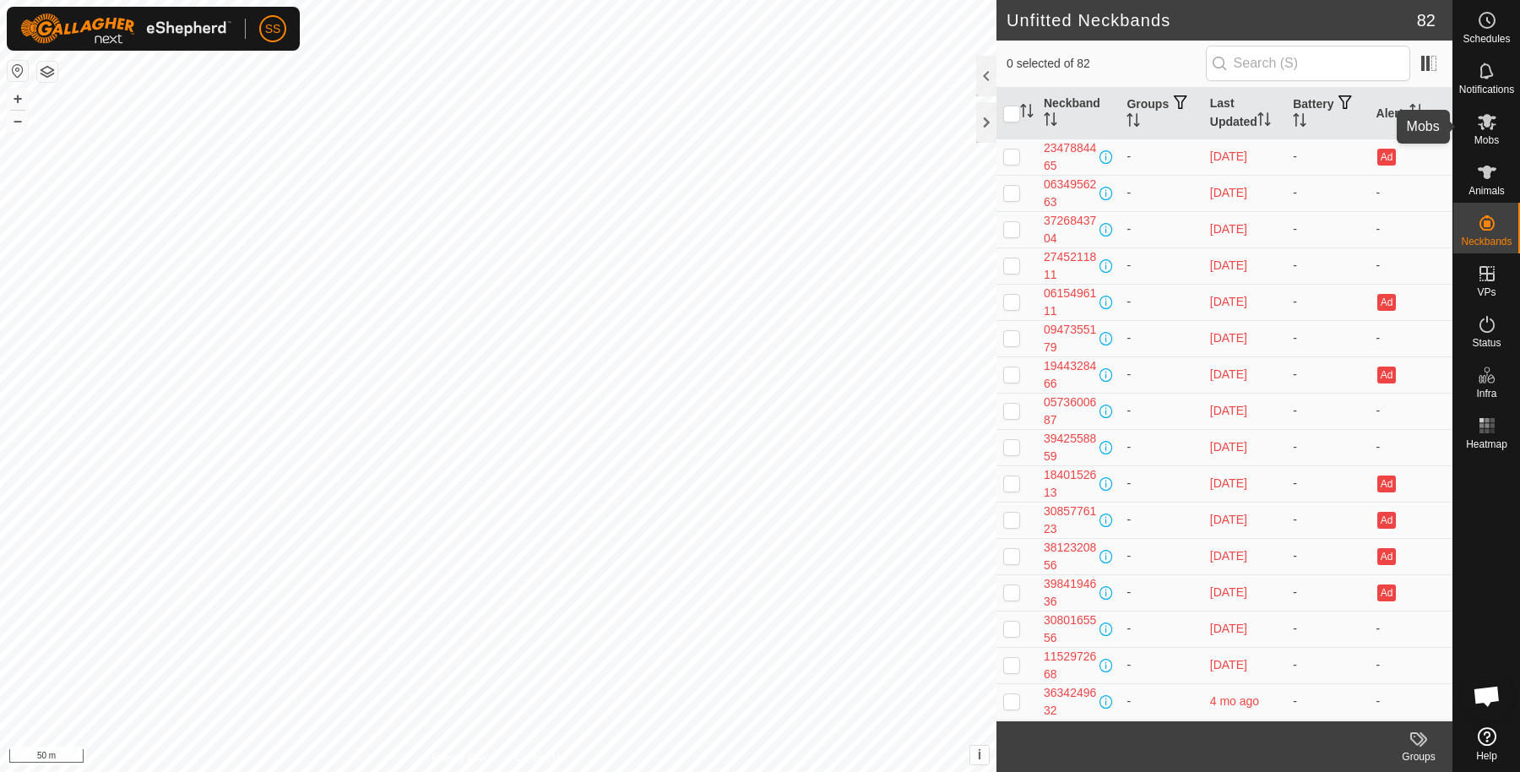
click at [1499, 123] on es-mob-svg-icon at bounding box center [1487, 121] width 30 height 27
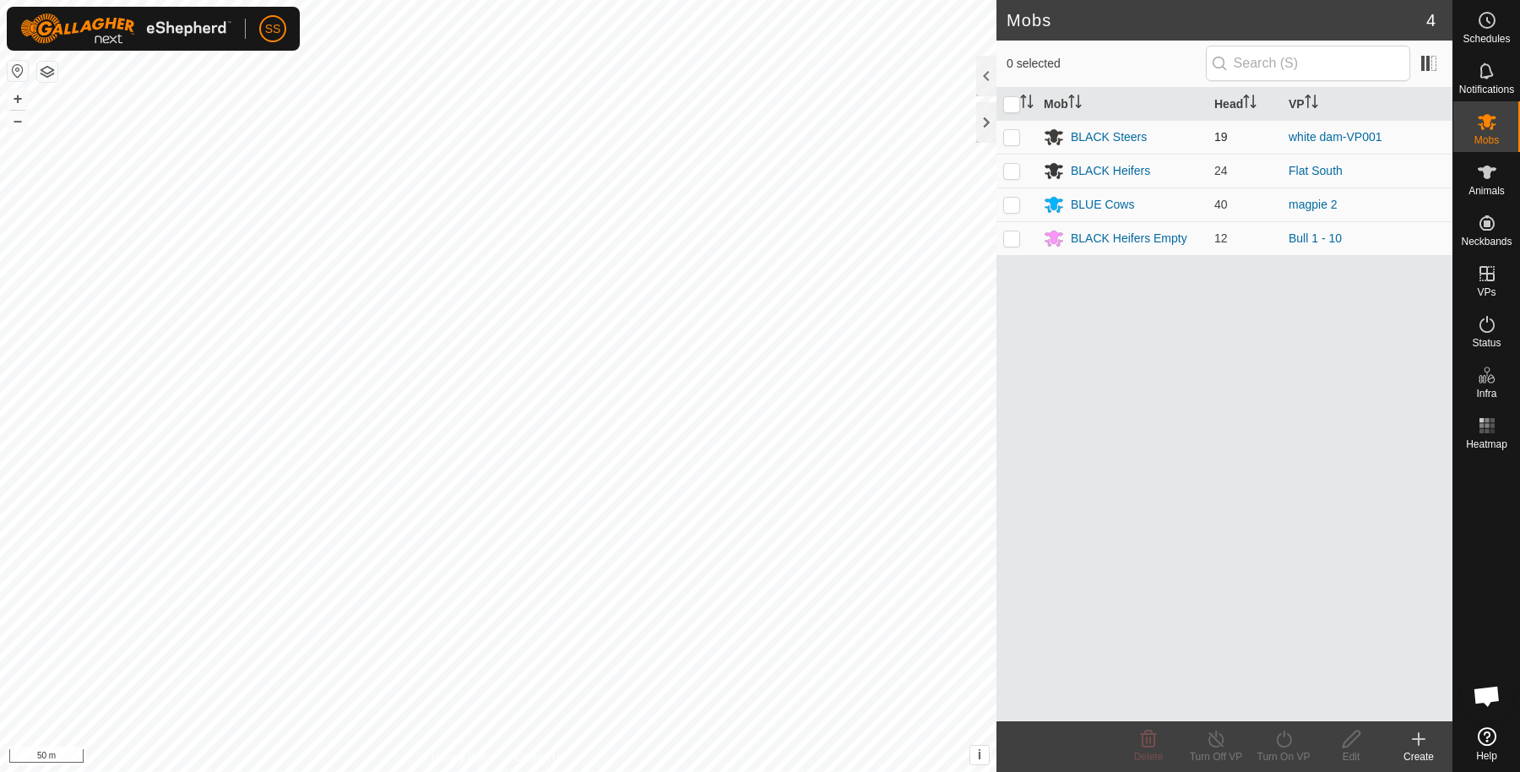
click at [1009, 133] on p-checkbox at bounding box center [1011, 137] width 17 height 14
checkbox input "true"
click at [1493, 35] on span "Schedules" at bounding box center [1486, 39] width 47 height 10
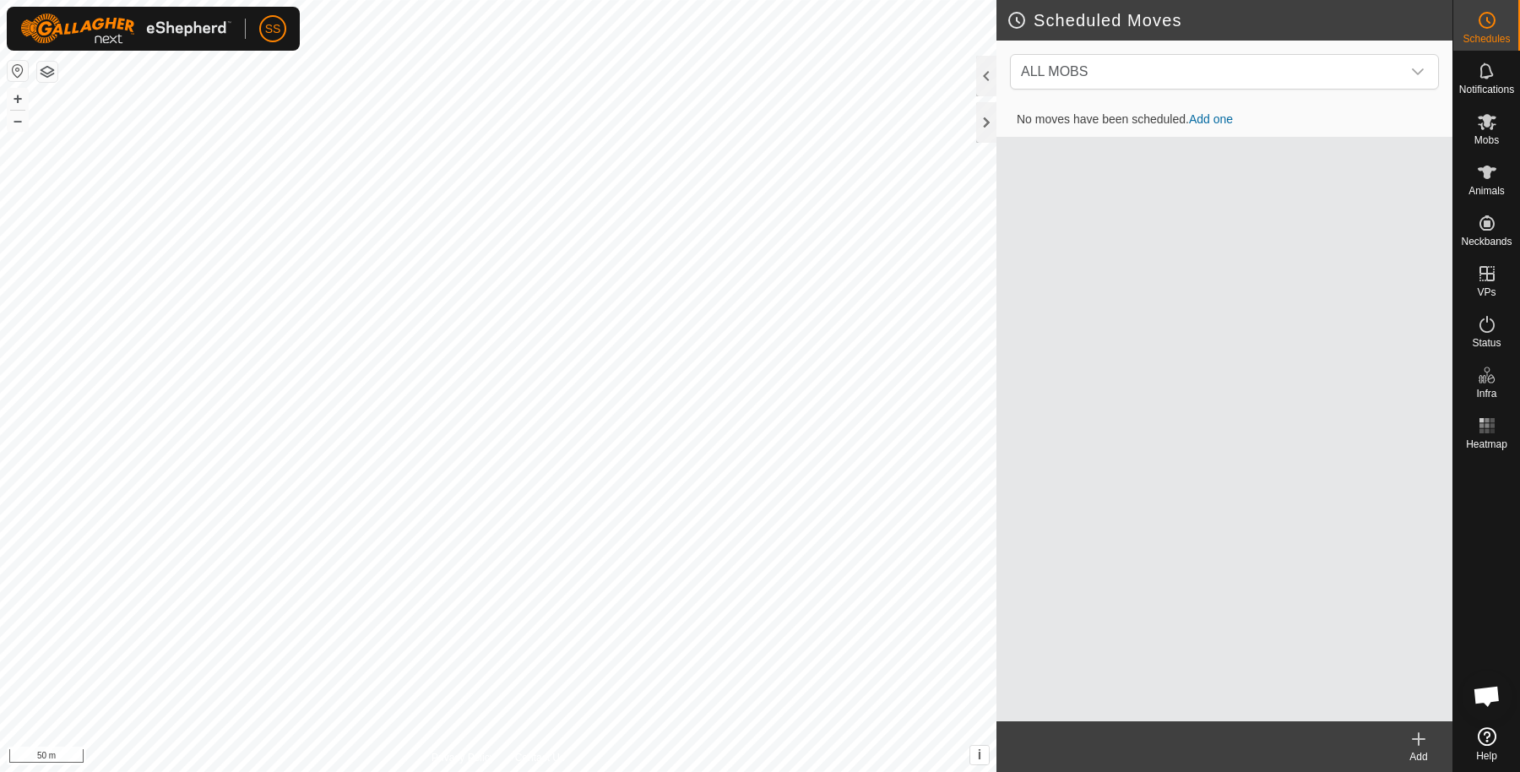
click at [1210, 124] on td "No moves have been scheduled. Add one" at bounding box center [1225, 120] width 456 height 34
click at [1215, 117] on link "Add one" at bounding box center [1211, 119] width 44 height 14
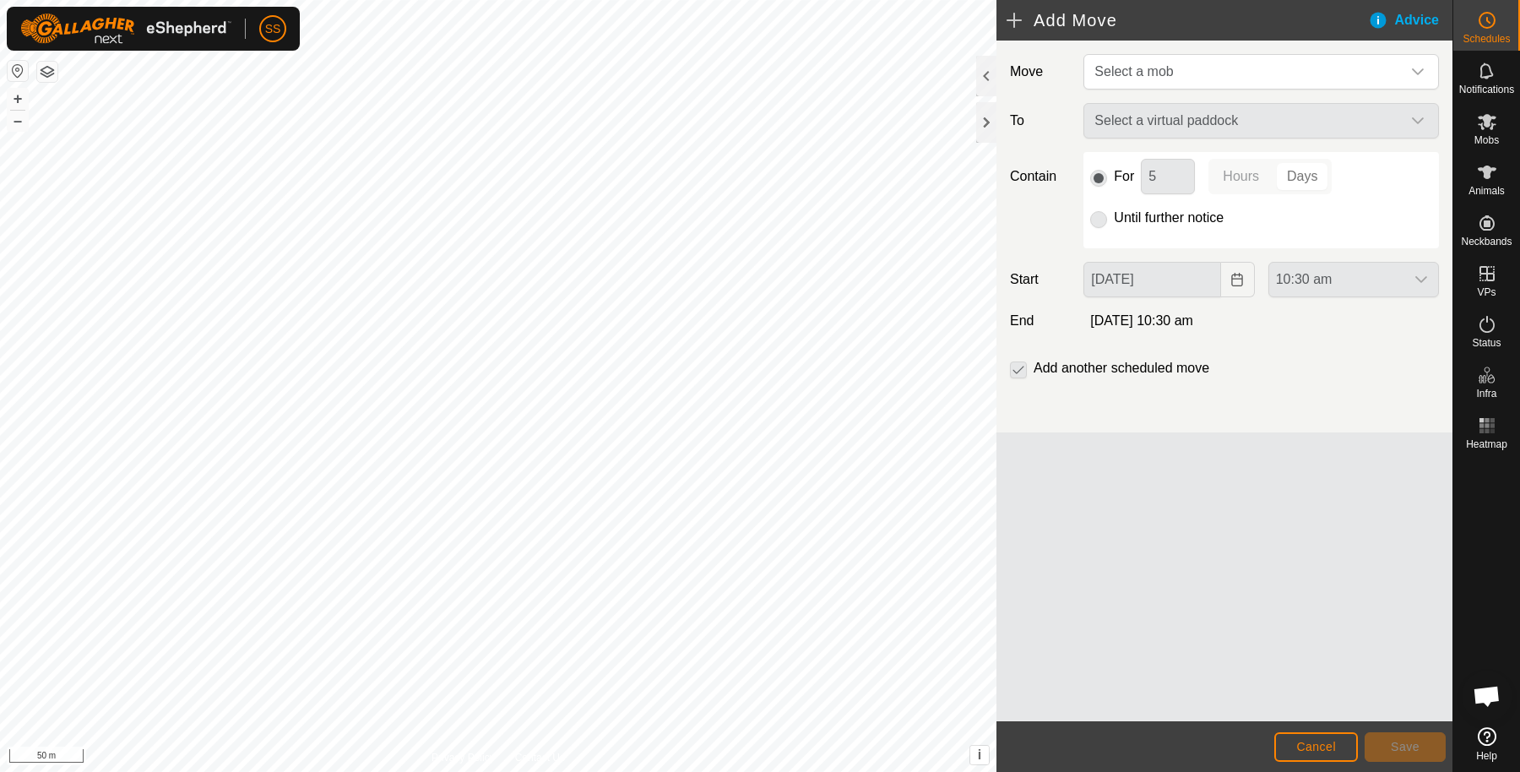
click at [1368, 14] on div "Advice" at bounding box center [1410, 20] width 84 height 20
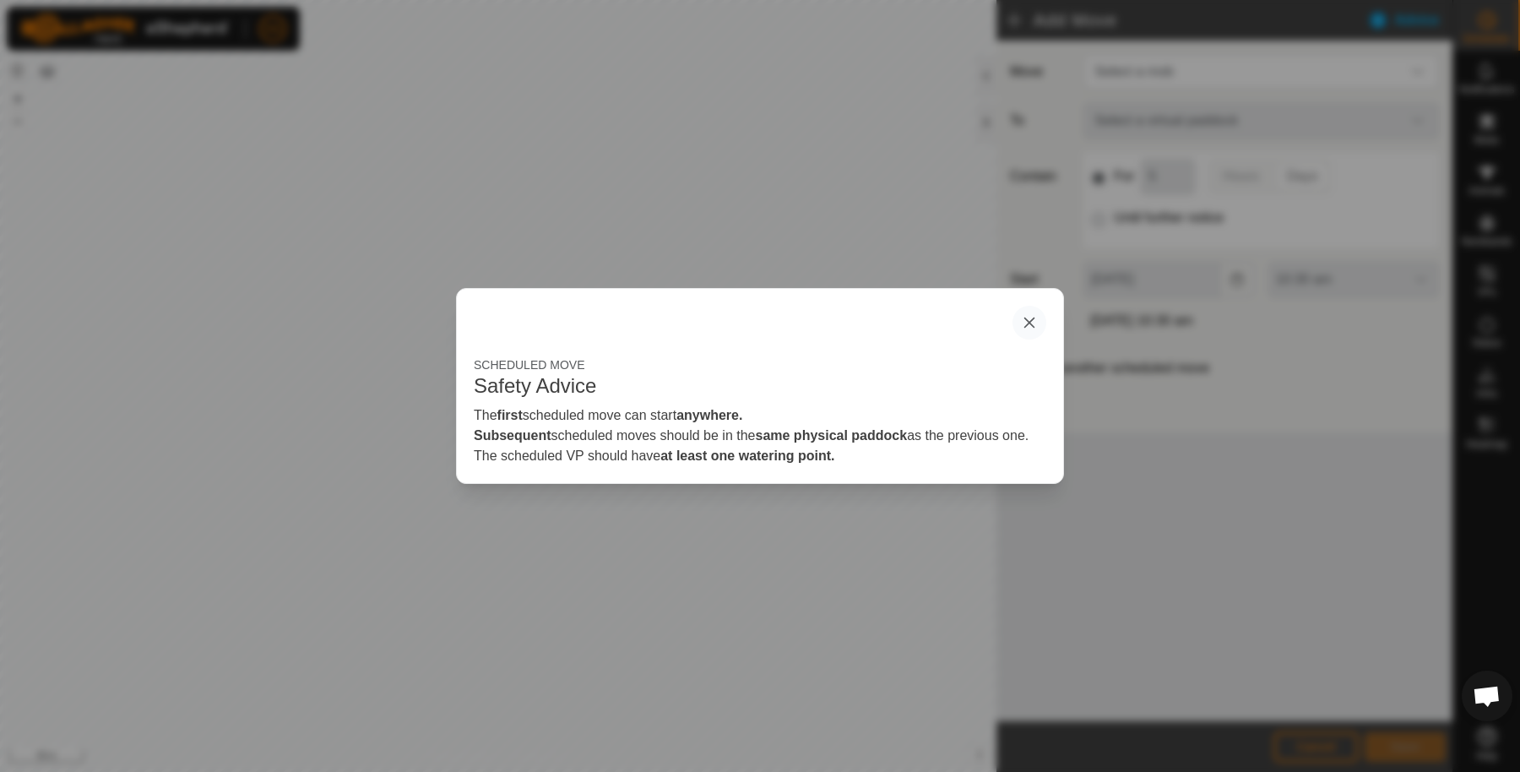
click at [1034, 317] on button "button" at bounding box center [1030, 323] width 34 height 34
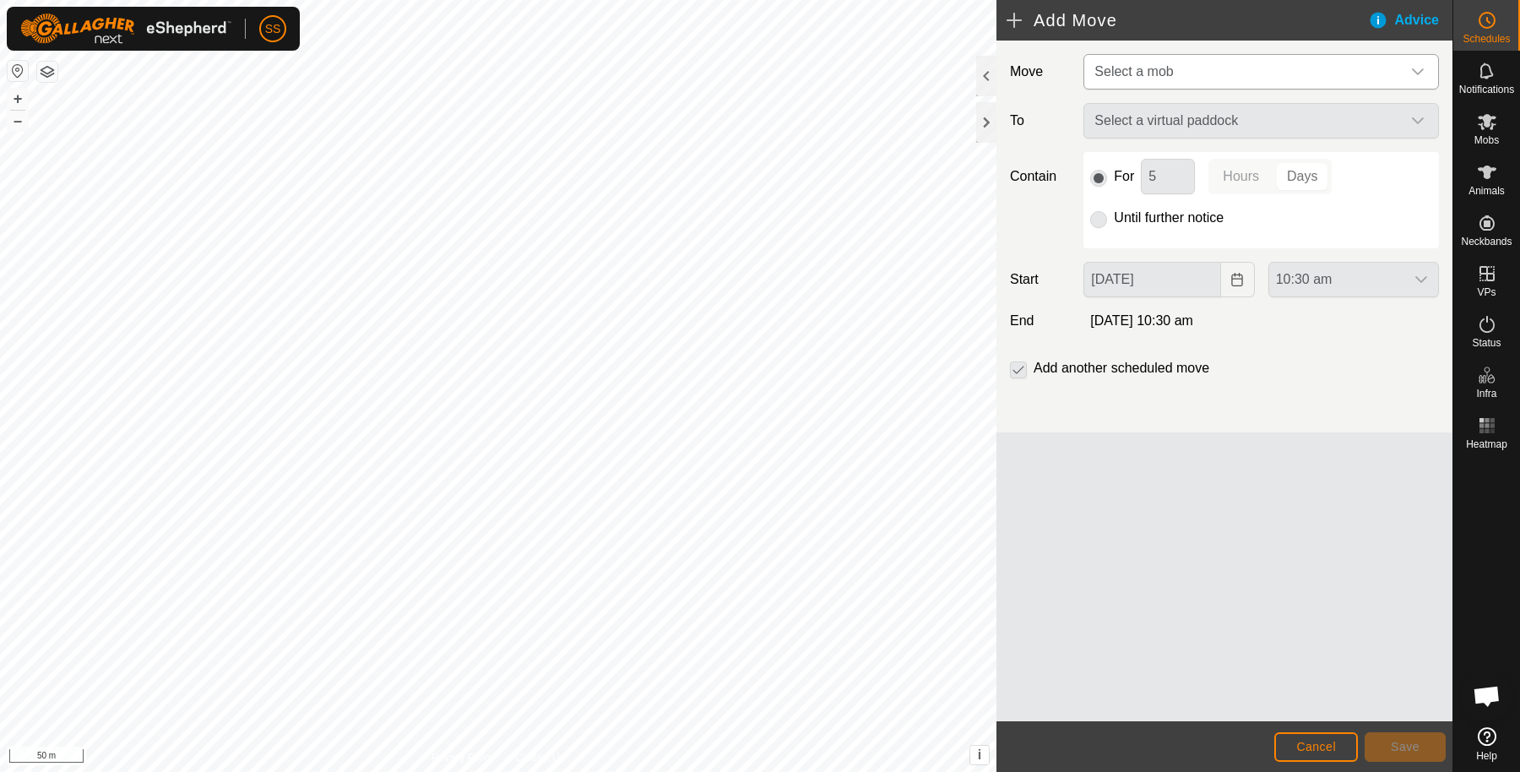
click at [1292, 86] on span "Select a mob" at bounding box center [1244, 72] width 313 height 34
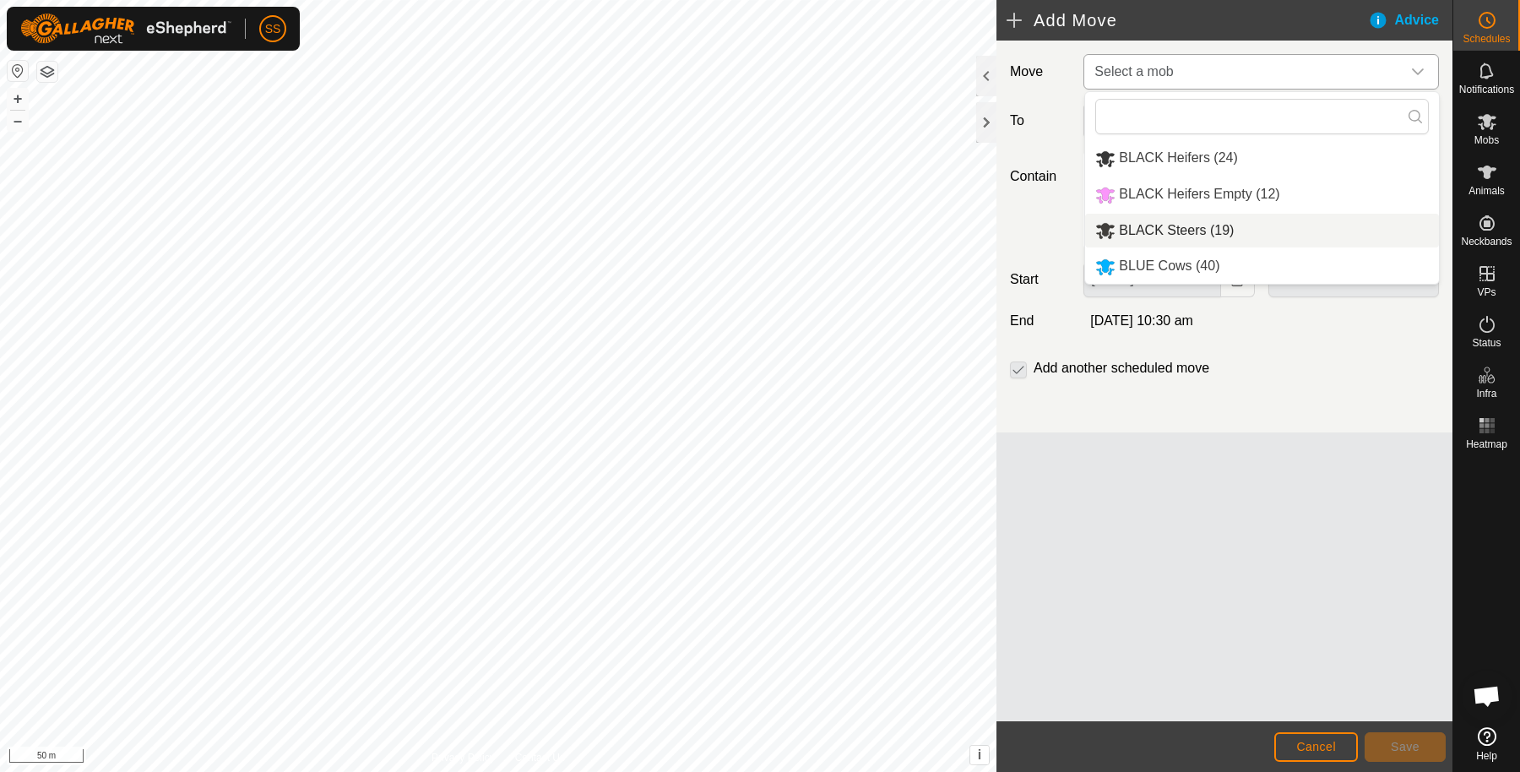
click at [1206, 228] on li "BLACK Steers (19)" at bounding box center [1262, 231] width 354 height 35
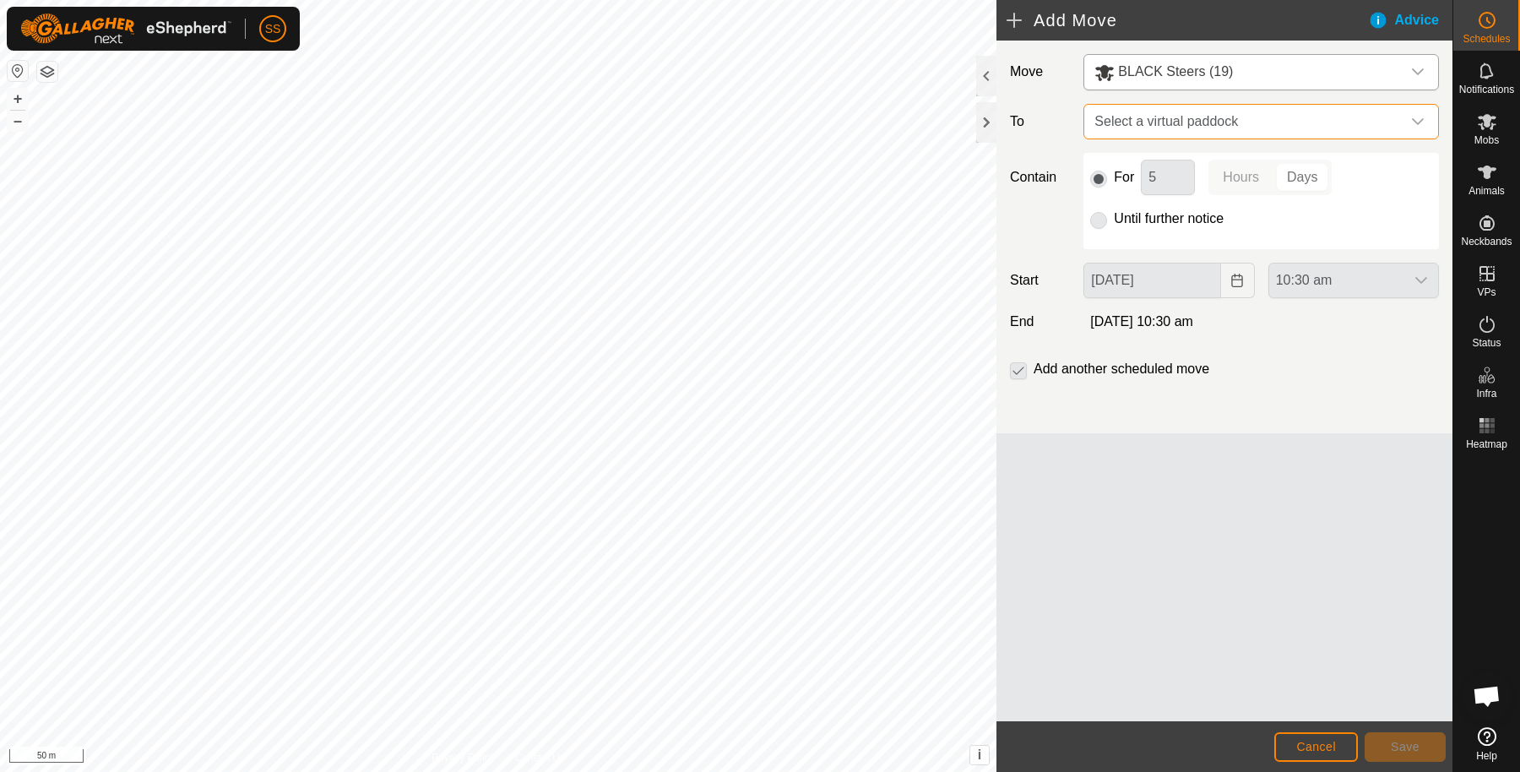
click at [1240, 113] on span "Select a virtual paddock" at bounding box center [1244, 122] width 313 height 34
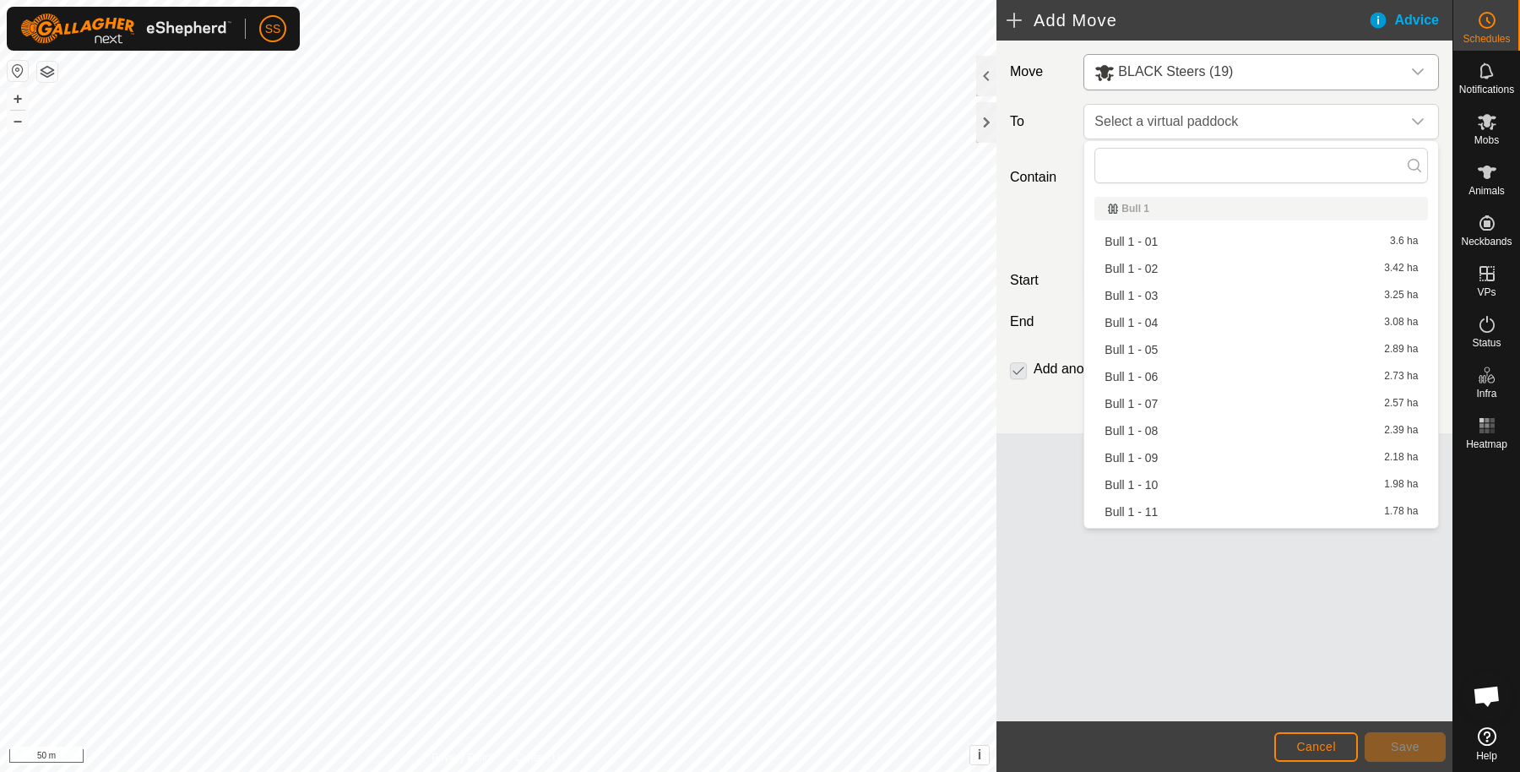
scroll to position [600, 0]
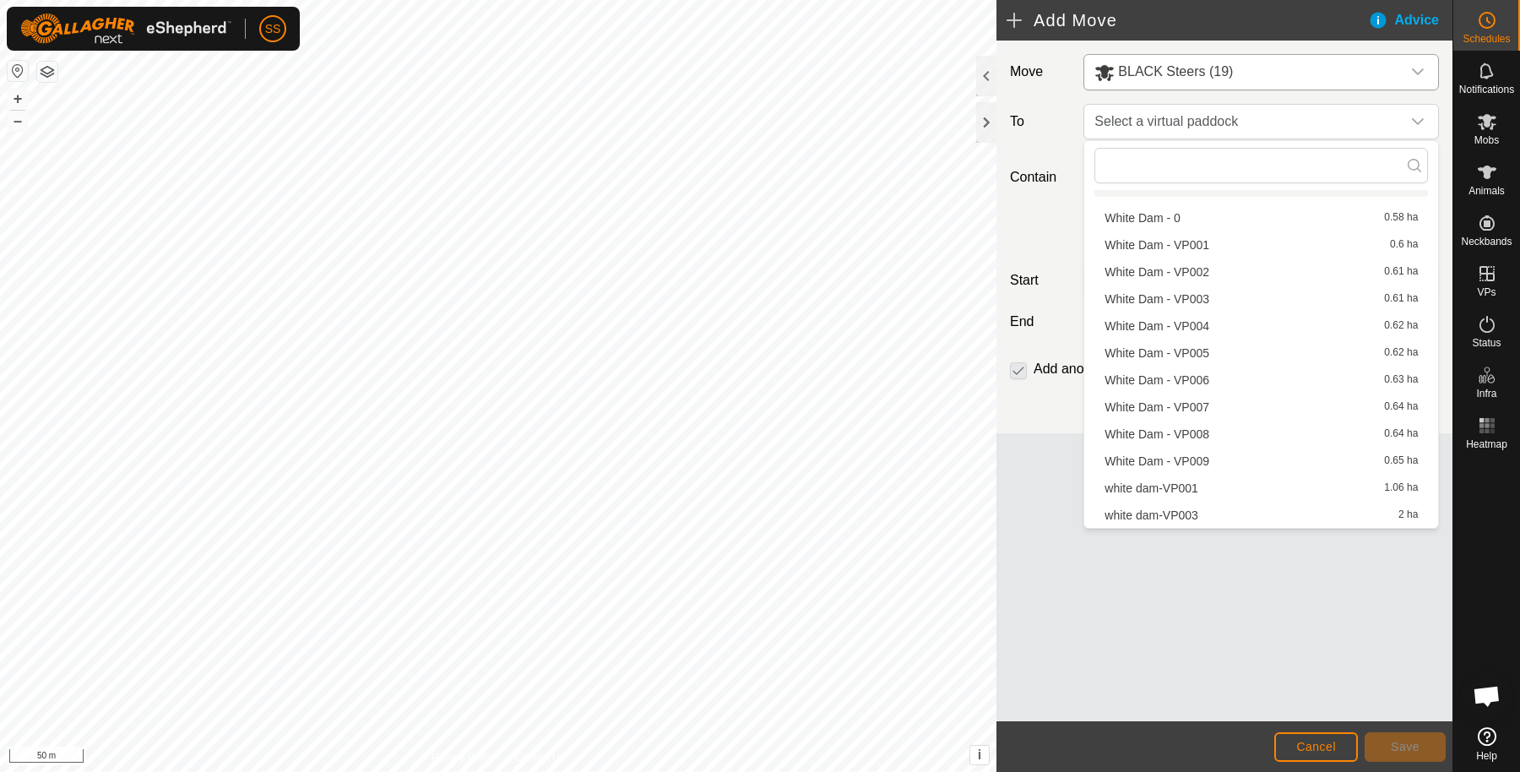
click at [1182, 213] on li "White Dam - 0 0.58 ha" at bounding box center [1262, 217] width 334 height 25
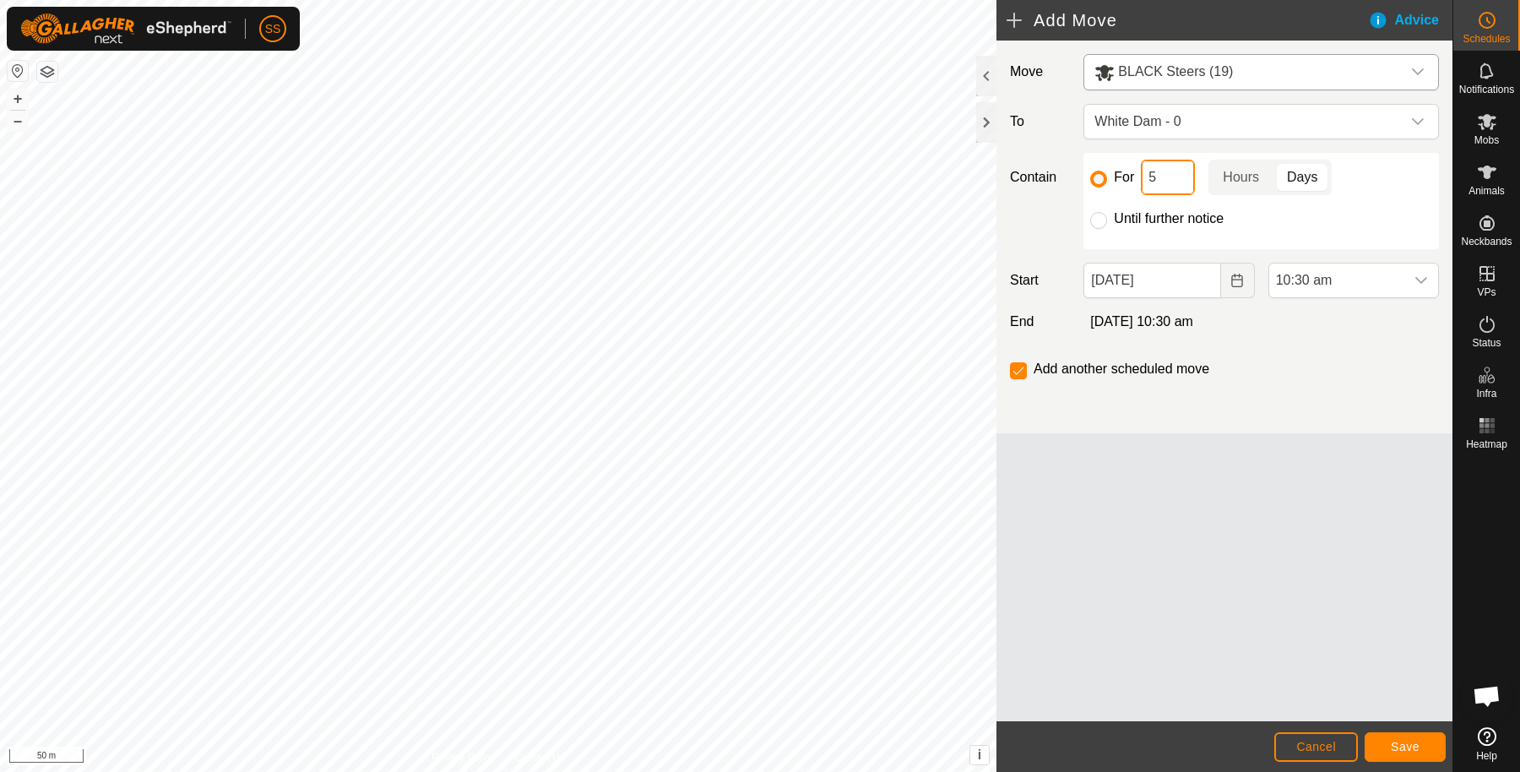
click at [1160, 177] on input "5" at bounding box center [1168, 177] width 54 height 35
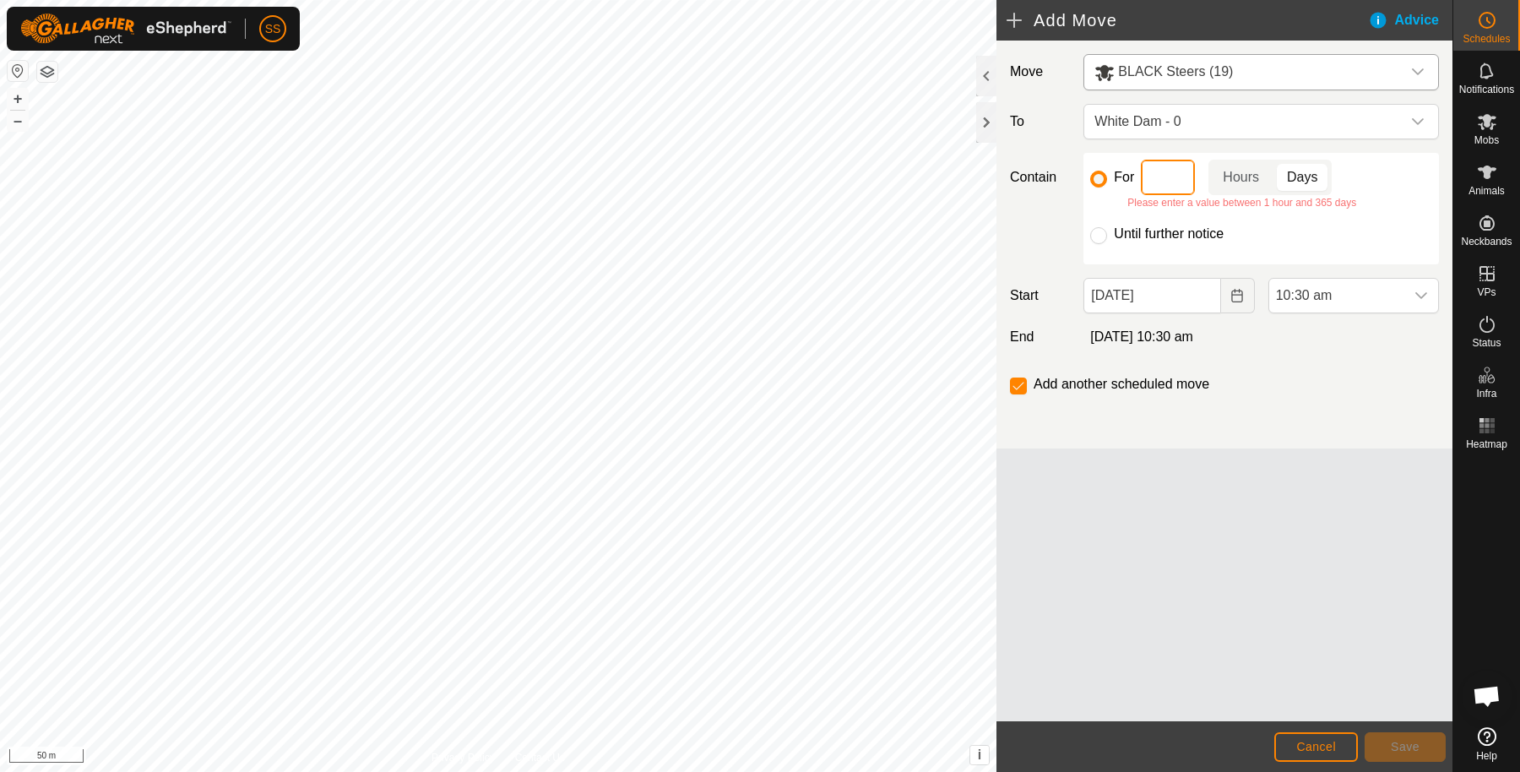
type input "1"
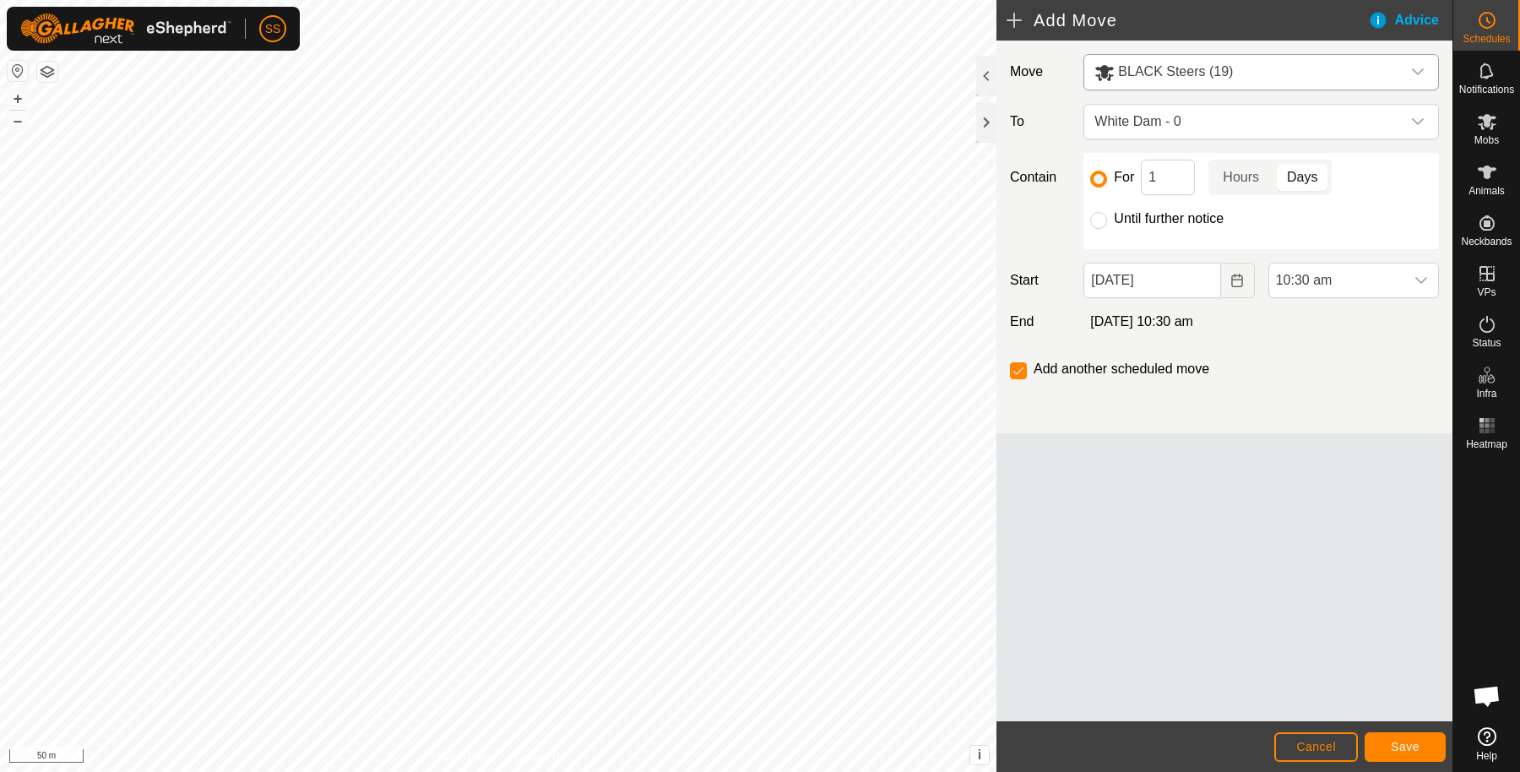
click at [1305, 201] on div "For 1 Hours Days Until further notice" at bounding box center [1262, 201] width 356 height 96
click at [1413, 284] on div "dropdown trigger" at bounding box center [1422, 281] width 34 height 34
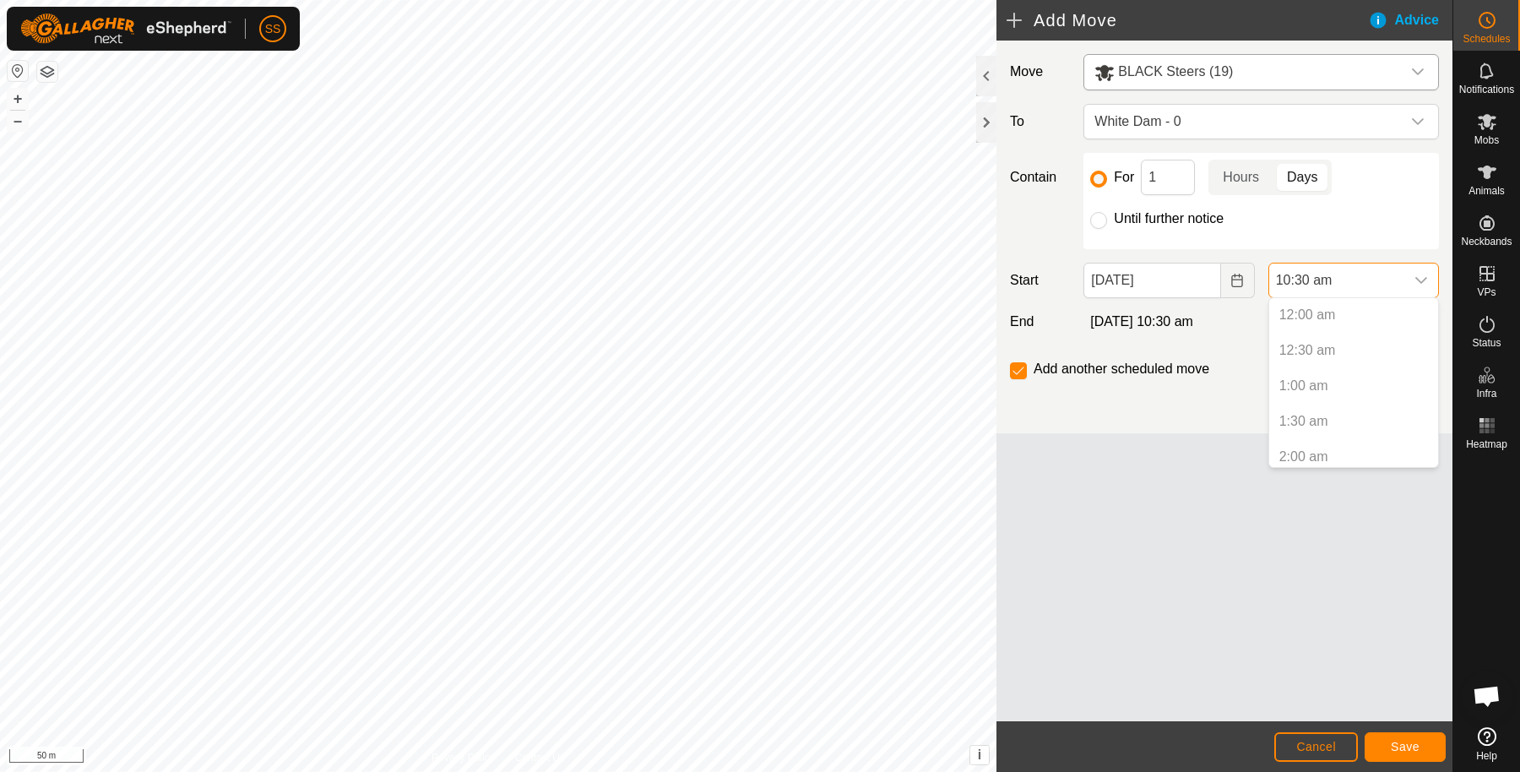
scroll to position [609, 0]
click at [1413, 286] on div "dropdown trigger" at bounding box center [1422, 281] width 34 height 34
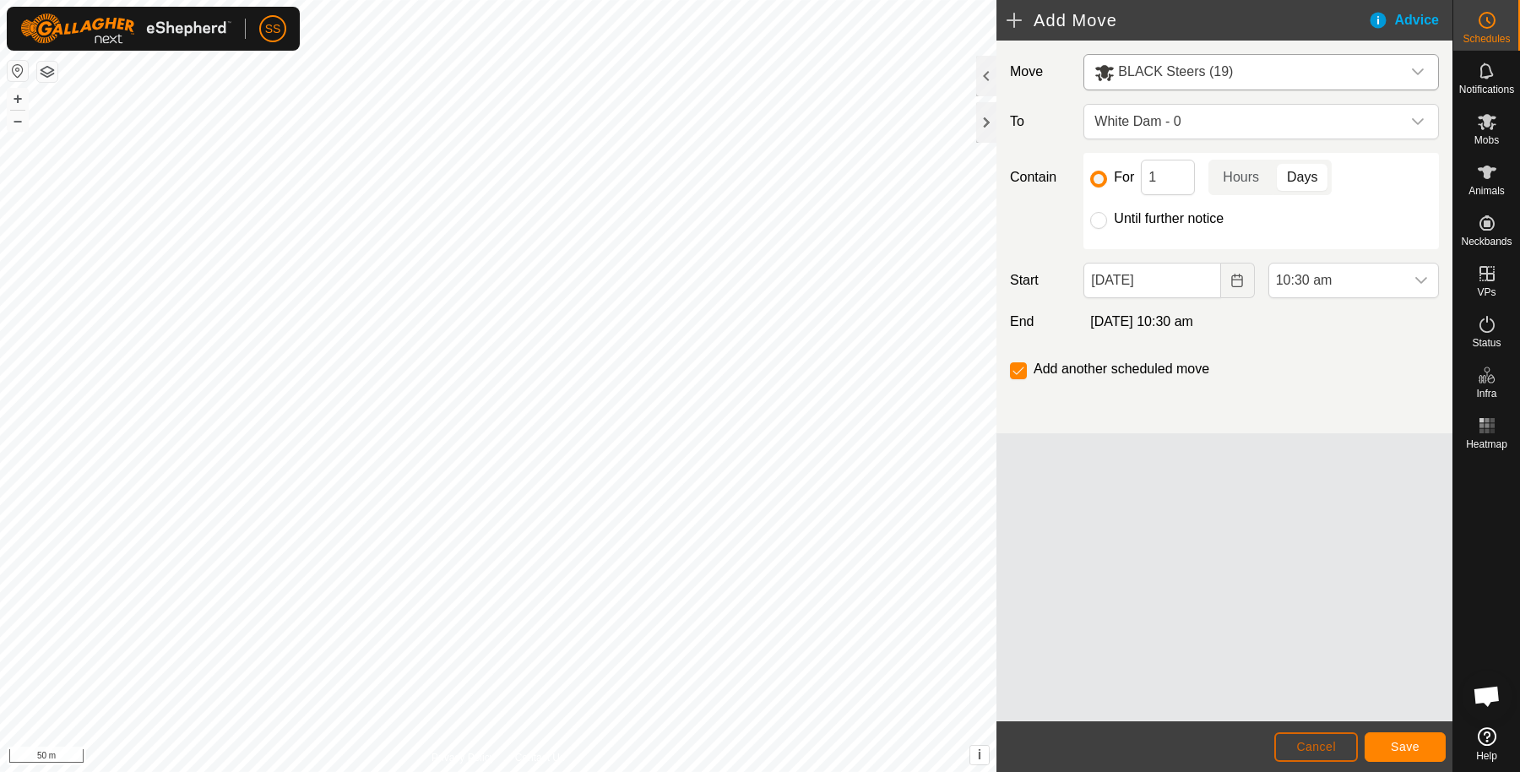
click at [1330, 736] on button "Cancel" at bounding box center [1317, 747] width 84 height 30
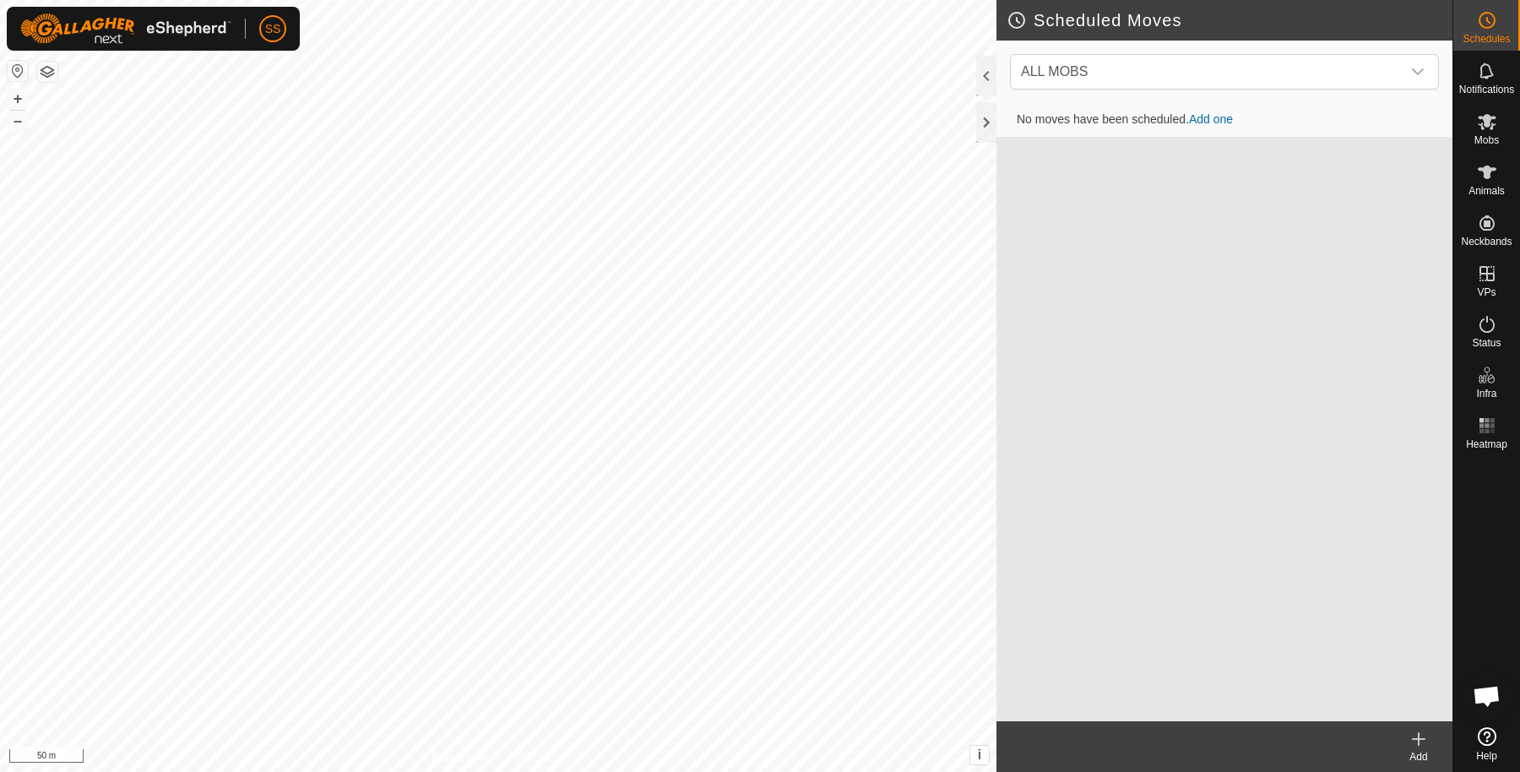
click at [1423, 729] on icon at bounding box center [1419, 739] width 20 height 20
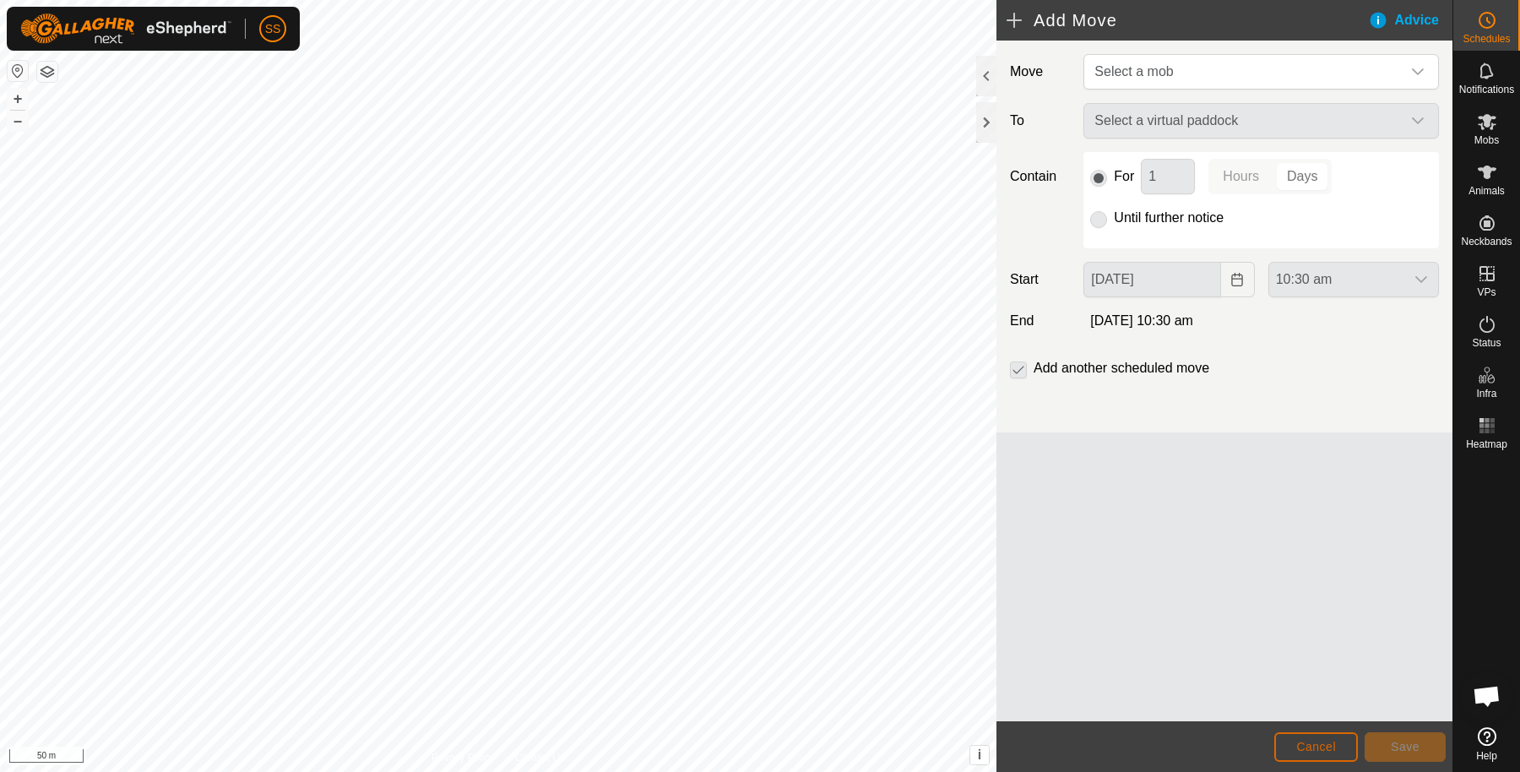
click at [1302, 740] on span "Cancel" at bounding box center [1316, 747] width 40 height 14
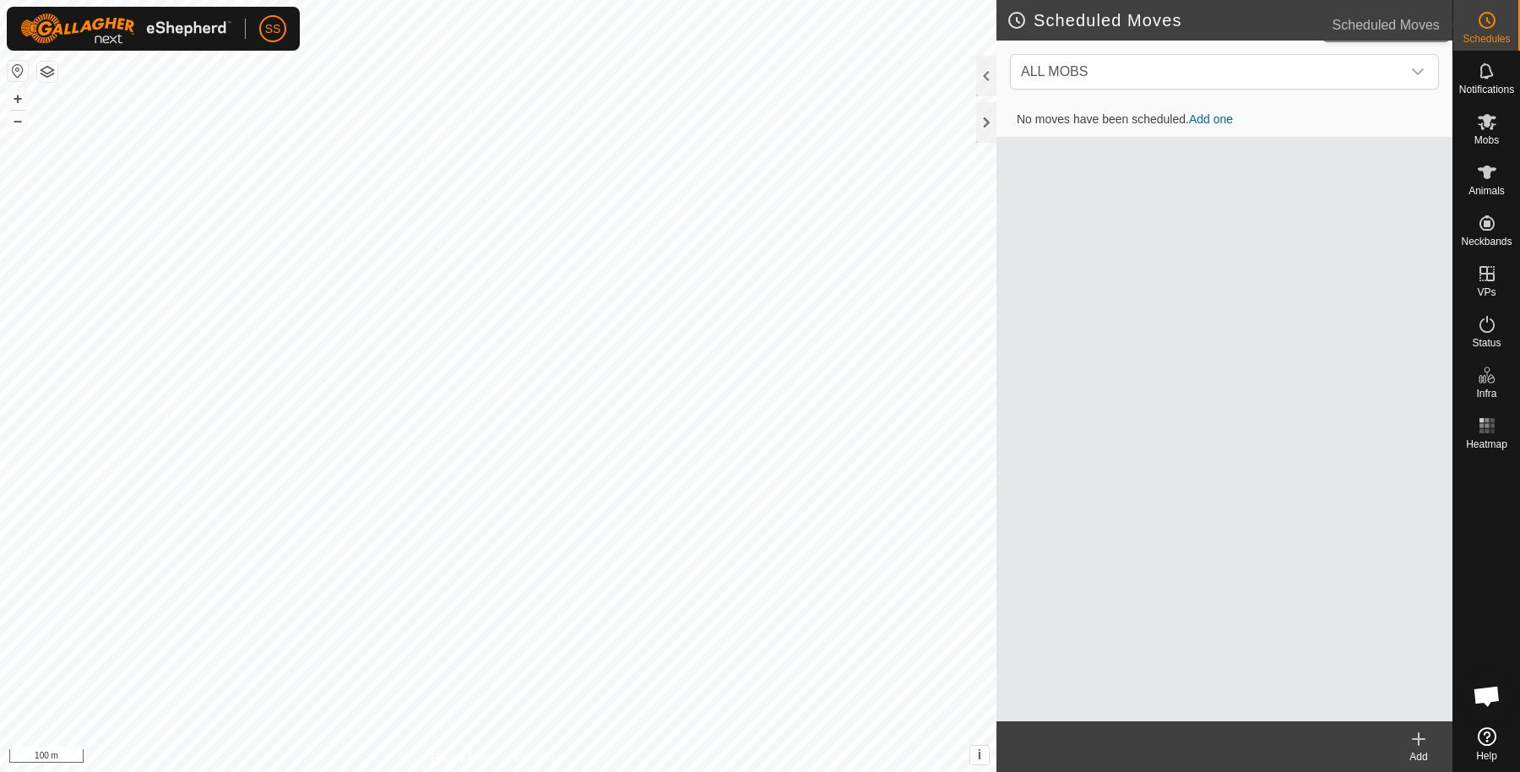
click at [1495, 35] on span "Schedules" at bounding box center [1486, 39] width 47 height 10
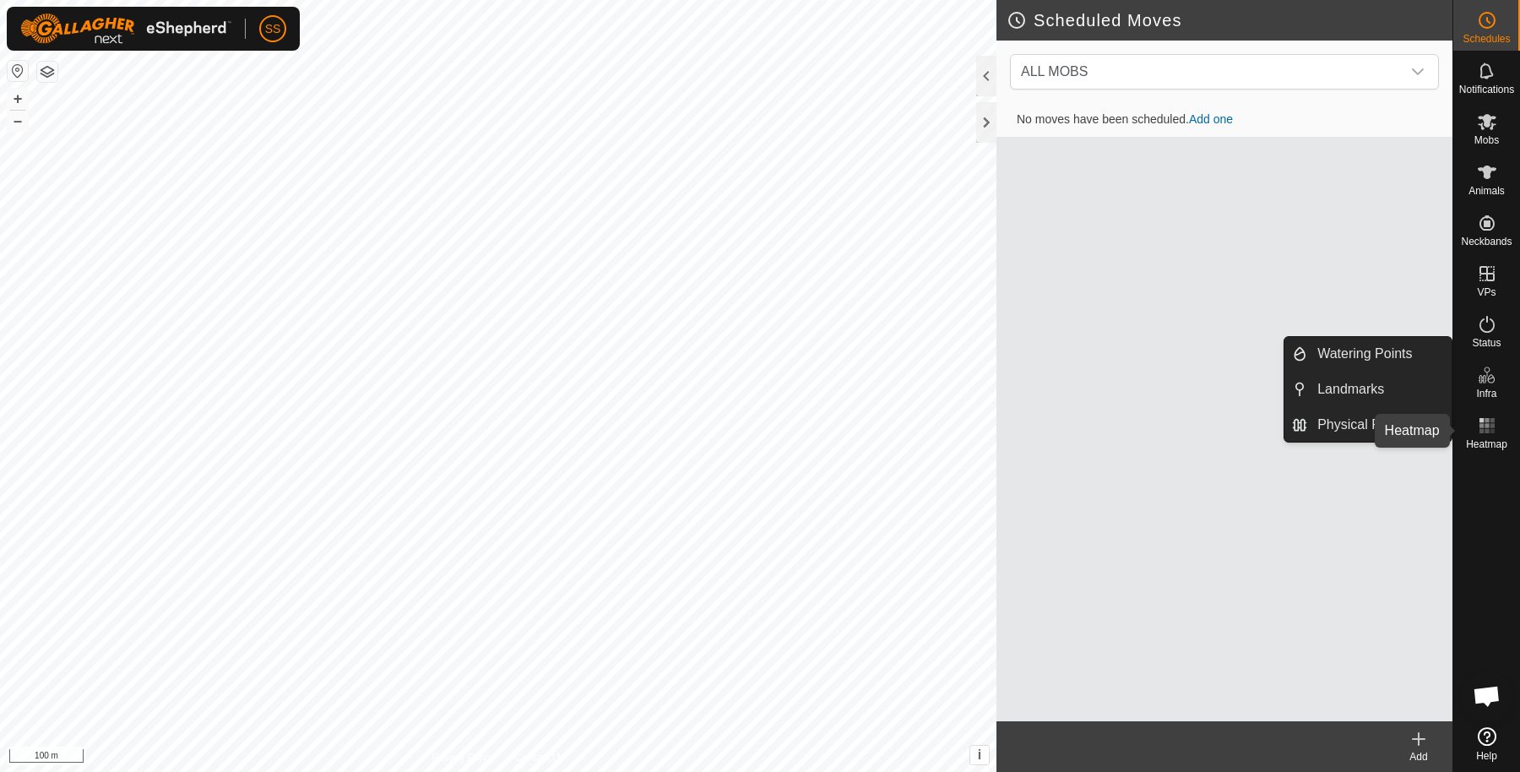
click at [1499, 427] on es-heatmap-svg-icon at bounding box center [1487, 425] width 30 height 27
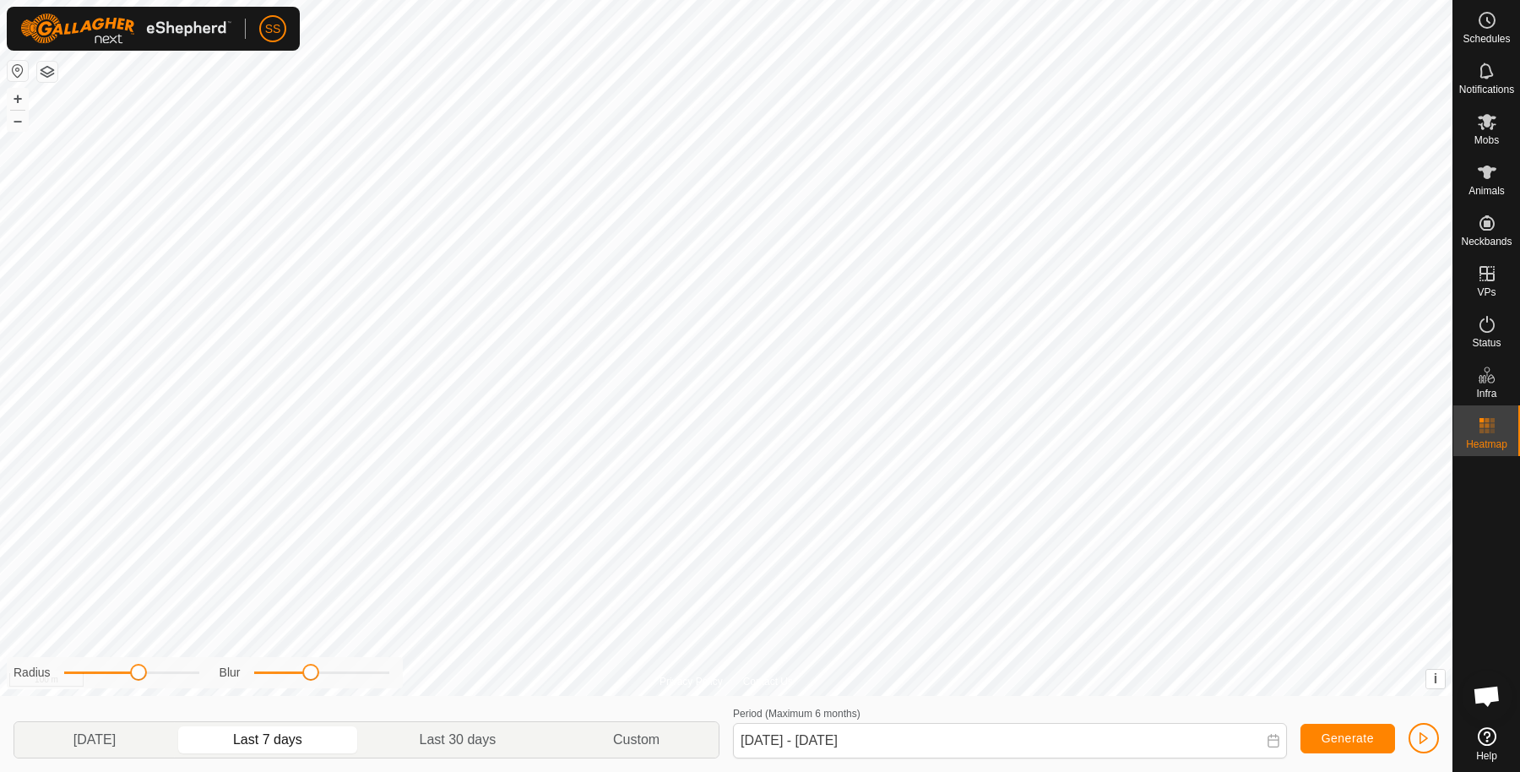
click at [313, 690] on div "Privacy Policy Contact Us BLACK412 1102621998 BLACK Steers white dam-VP001 + – …" at bounding box center [726, 386] width 1453 height 772
click at [484, 649] on div "Privacy Policy Contact Us BLACK412 1102621998 BLACK Steers white dam-VP001 + – …" at bounding box center [726, 386] width 1453 height 772
click at [432, 742] on p-togglebutton "Last 30 days" at bounding box center [457, 739] width 193 height 35
type input "25 Aug, 2025 - 23 Sep, 2025"
click at [1487, 131] on icon at bounding box center [1487, 121] width 20 height 20
